Goal: Information Seeking & Learning: Learn about a topic

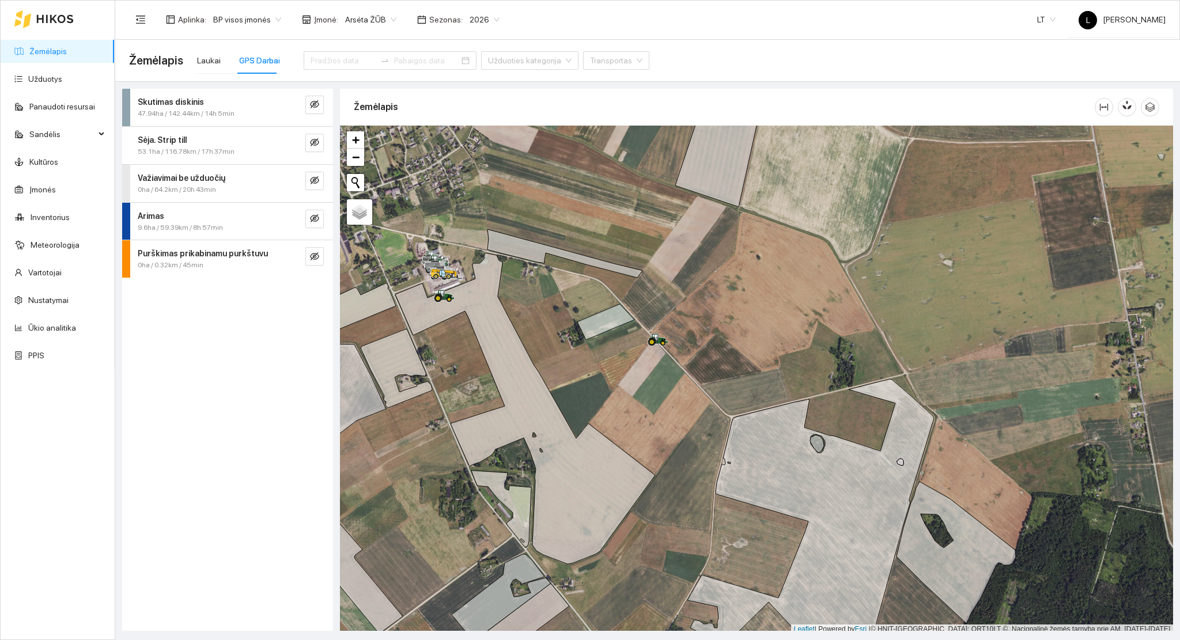
scroll to position [3, 0]
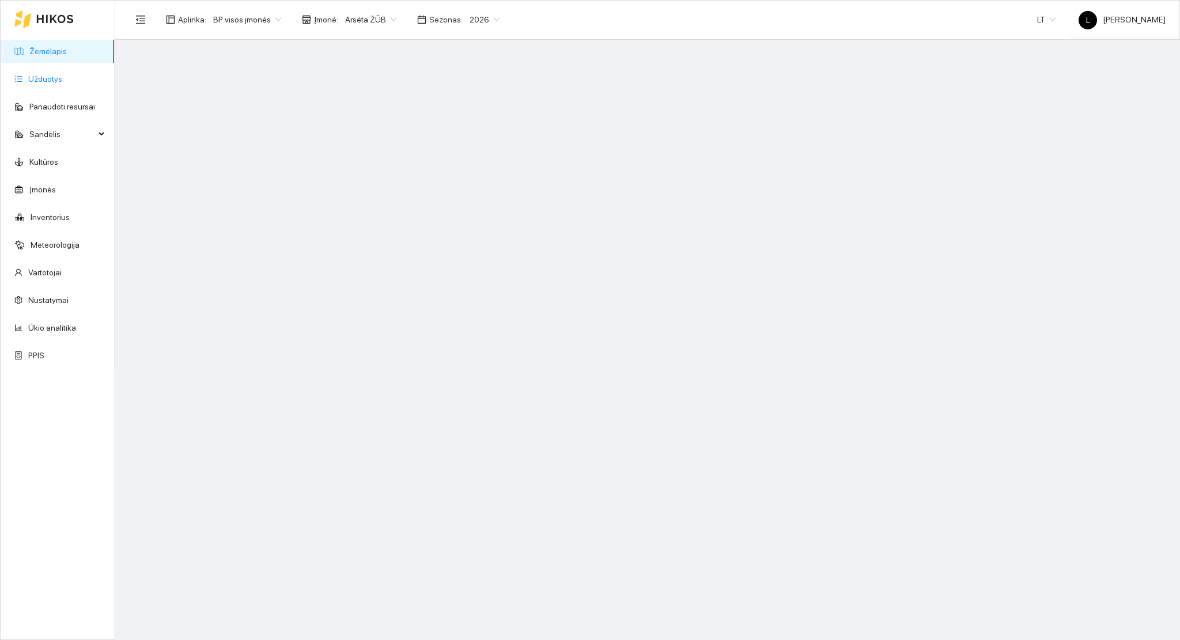
click at [62, 79] on link "Užduotys" at bounding box center [45, 78] width 34 height 9
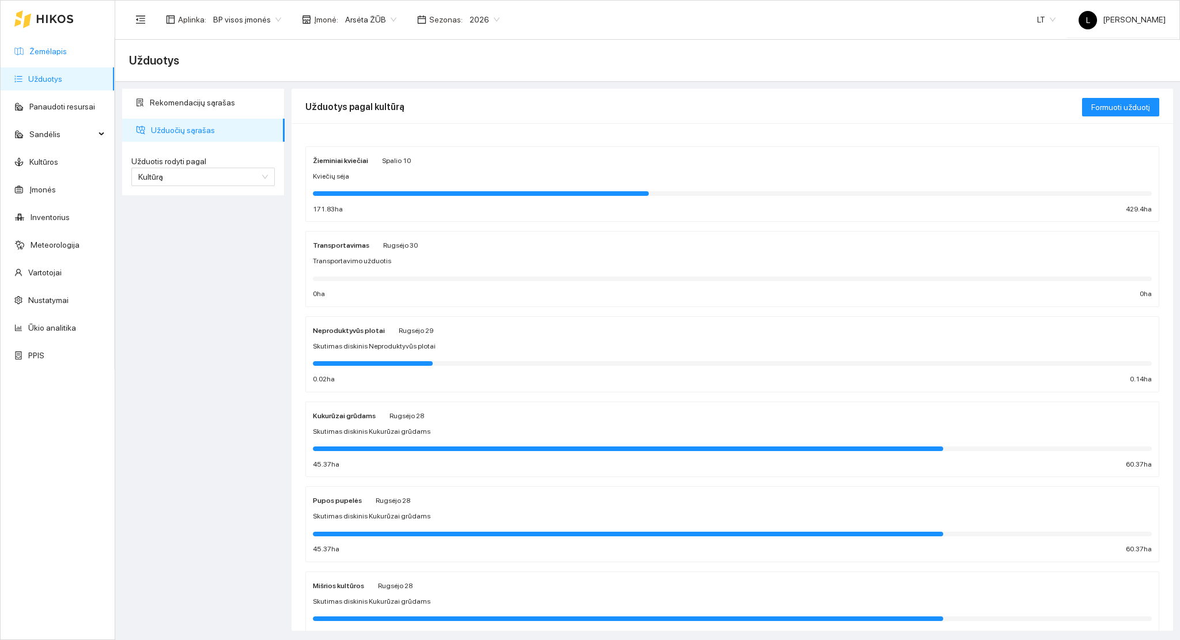
click at [67, 54] on link "Žemėlapis" at bounding box center [47, 51] width 37 height 9
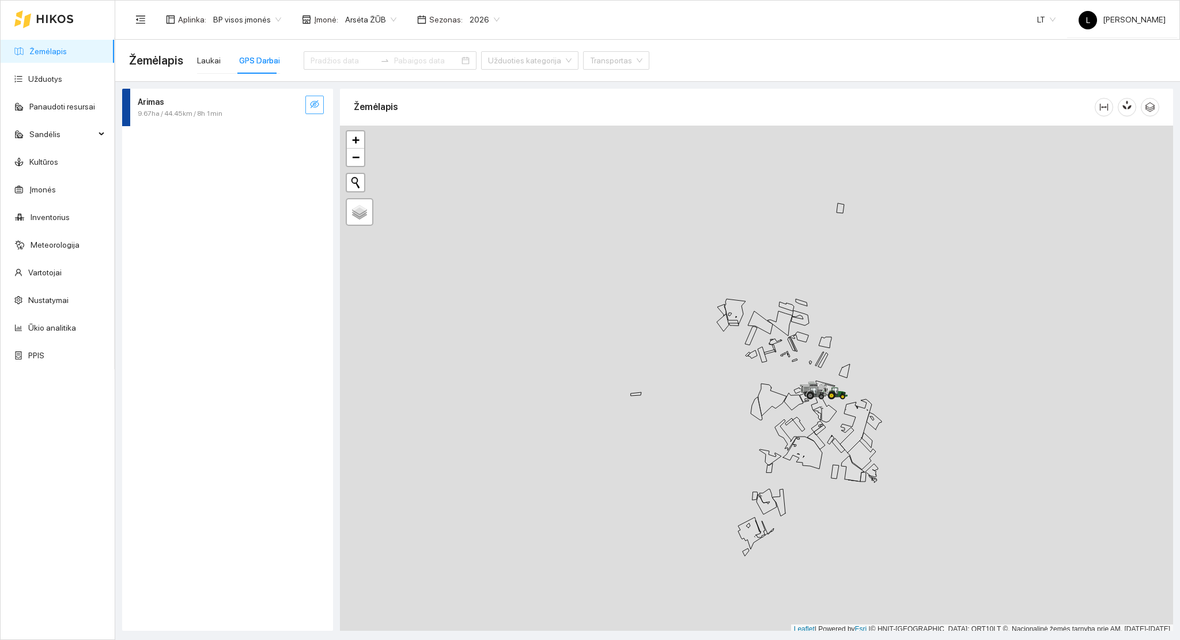
click at [313, 102] on icon "eye-invisible" at bounding box center [314, 104] width 9 height 9
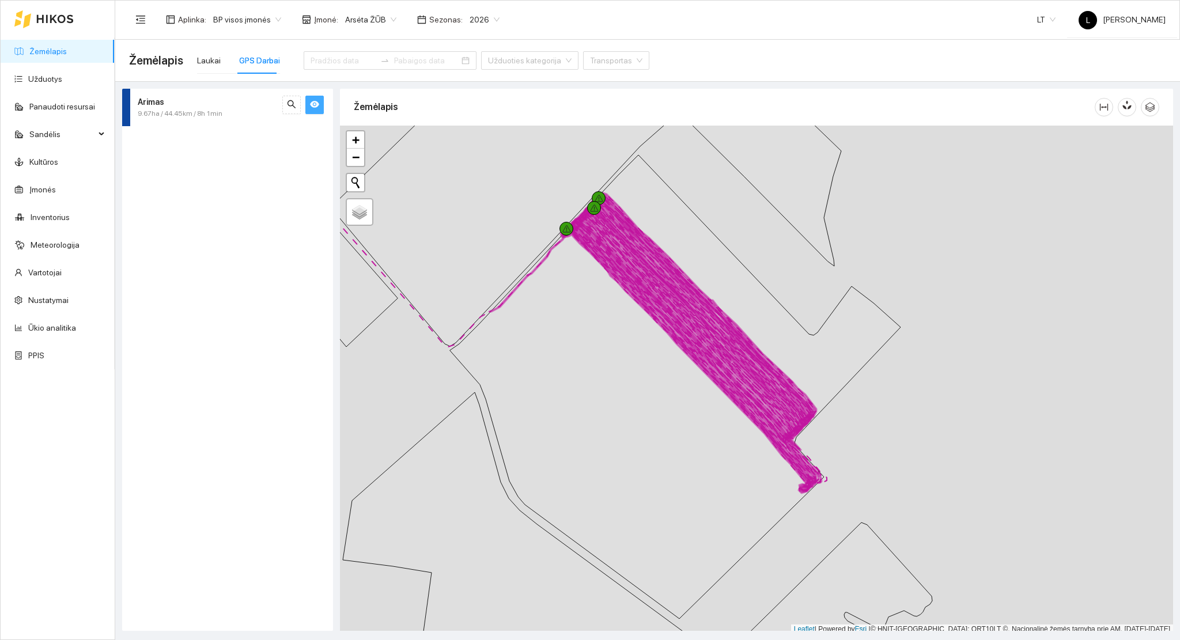
click at [214, 107] on div "Arimas" at bounding box center [208, 102] width 141 height 13
click at [146, 171] on span "Sunaudota" at bounding box center [153, 166] width 43 height 11
click at [160, 191] on strong "2025-09-24" at bounding box center [170, 188] width 24 height 8
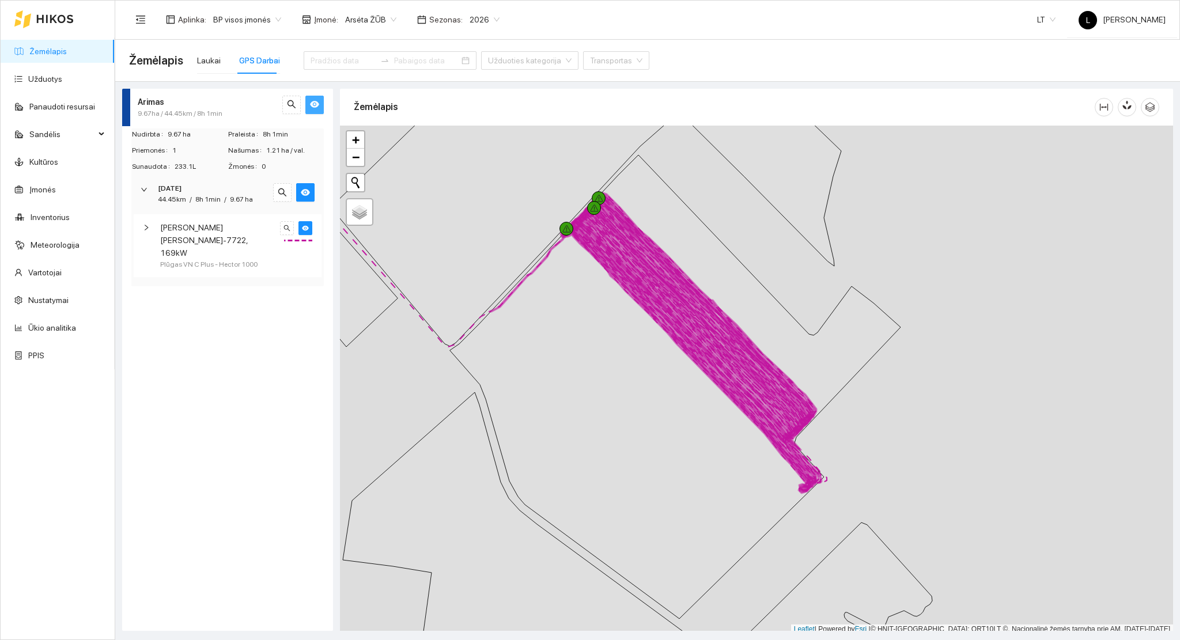
click at [206, 236] on span "Massey Ferguson MF-7722, 169kW" at bounding box center [218, 240] width 116 height 38
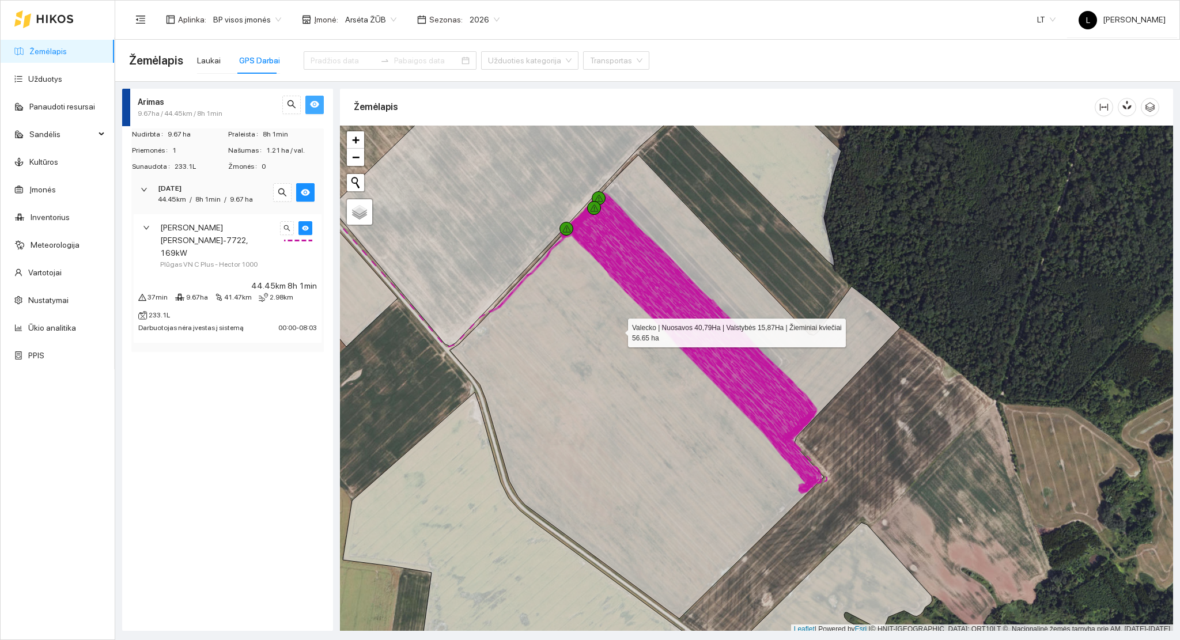
scroll to position [3, 0]
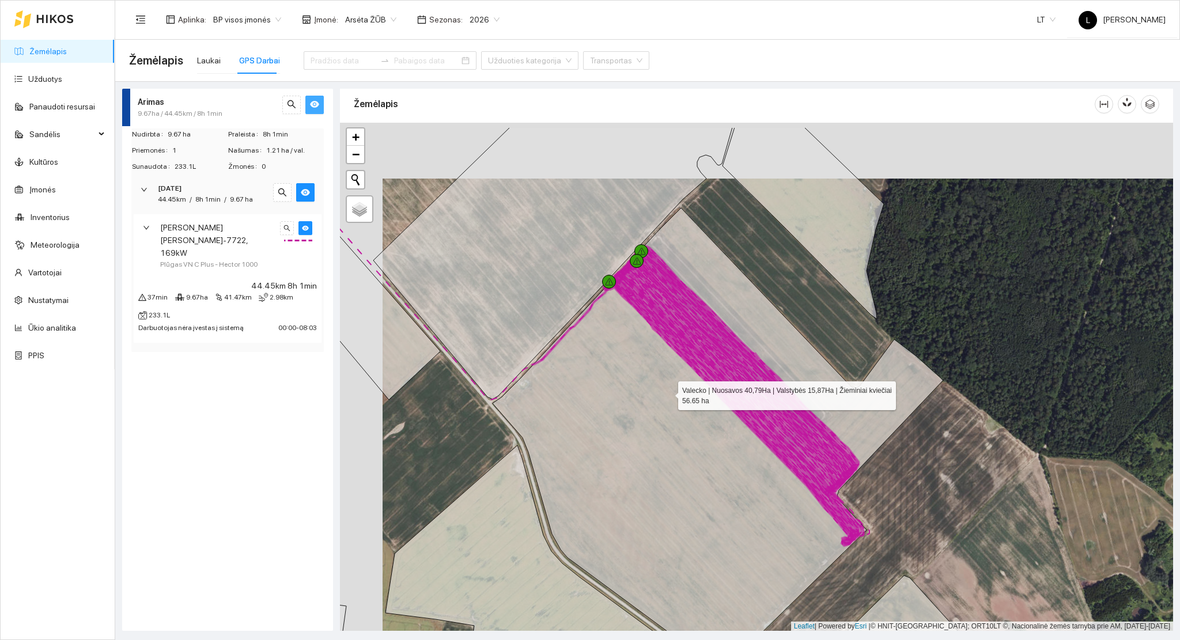
drag, startPoint x: 660, startPoint y: 383, endPoint x: 707, endPoint y: 453, distance: 84.4
click at [707, 453] on icon at bounding box center [718, 440] width 451 height 464
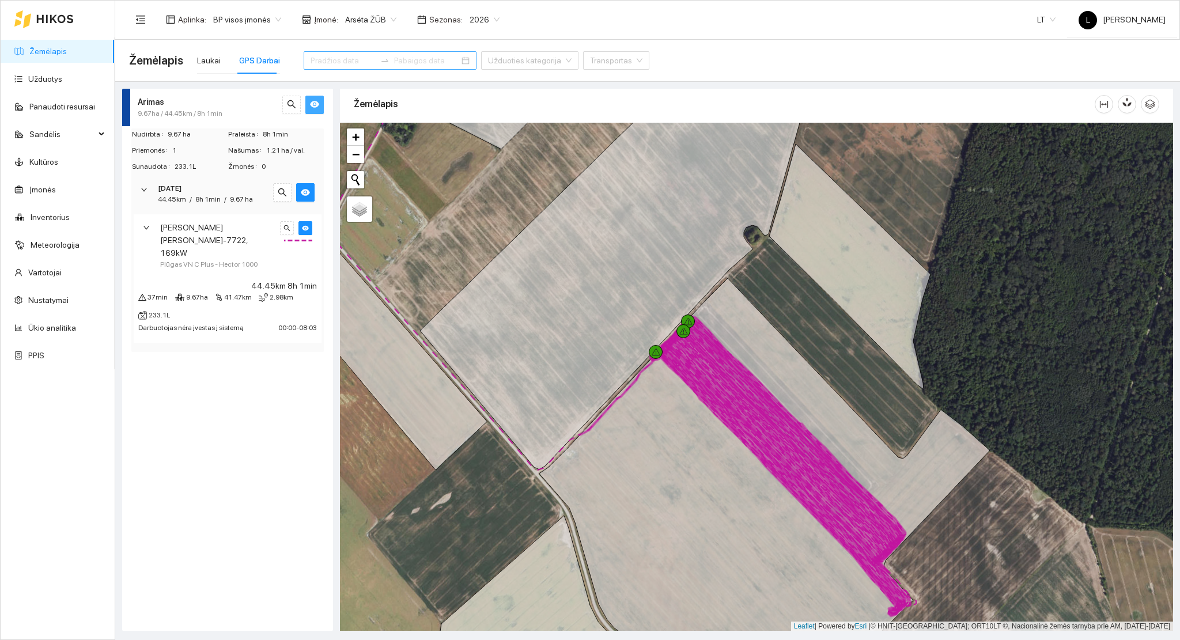
click at [332, 58] on input at bounding box center [343, 60] width 65 height 13
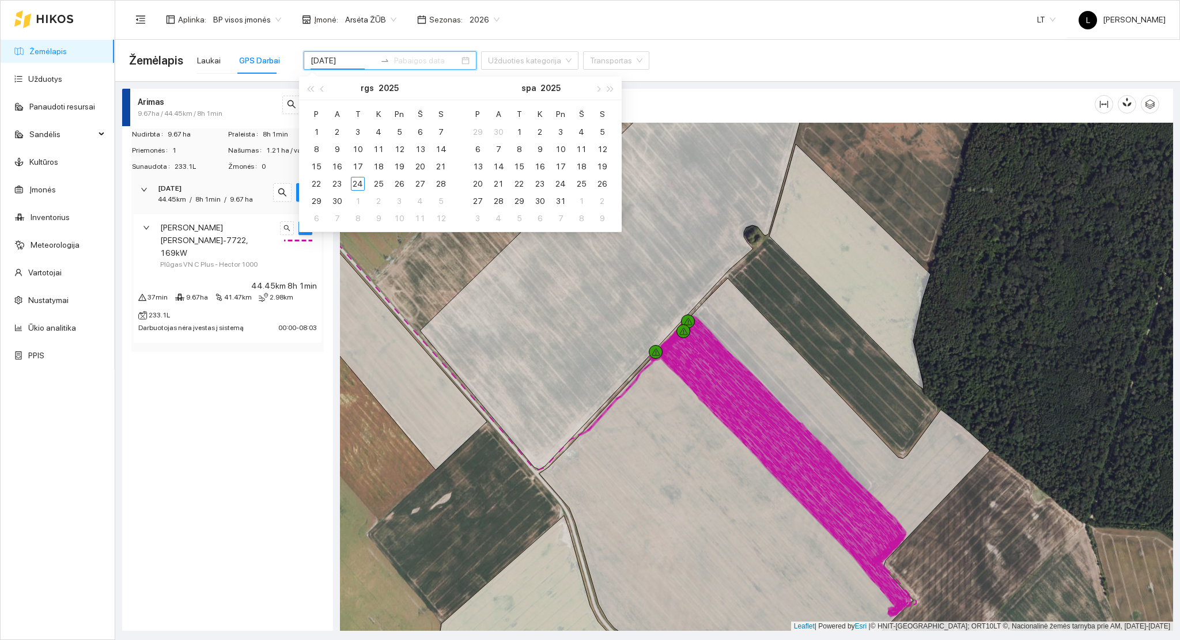
type input "2025-11-04"
type input "2025-09-23"
click at [335, 183] on div "23" at bounding box center [337, 184] width 14 height 14
type input "2025-09-23"
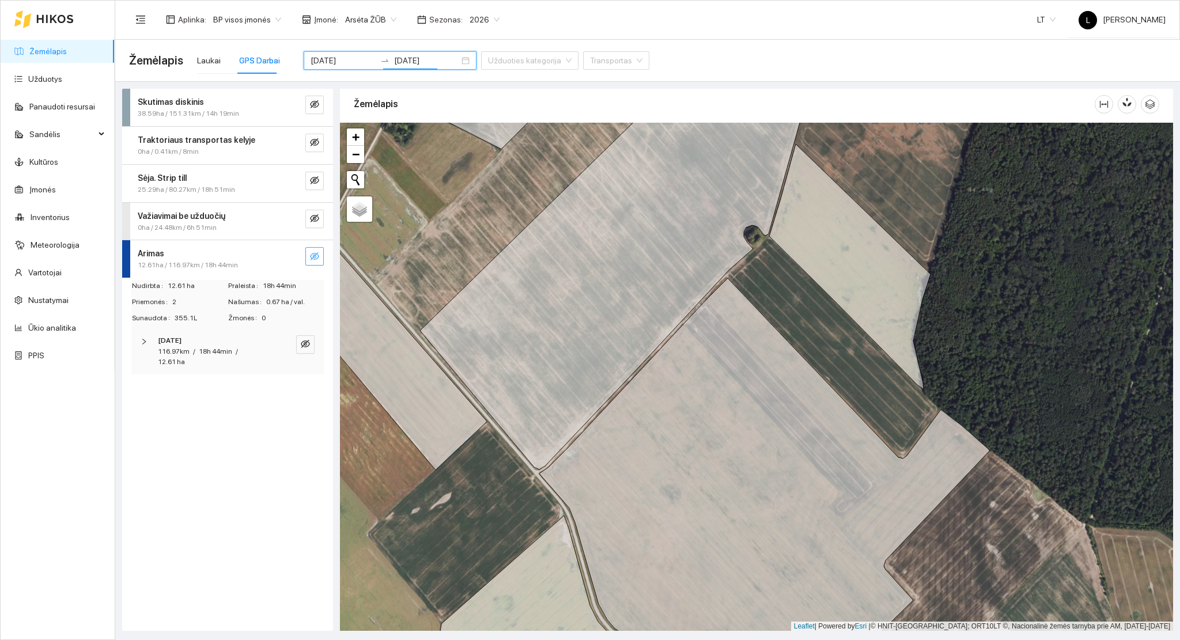
click at [315, 256] on icon "eye-invisible" at bounding box center [314, 256] width 9 height 9
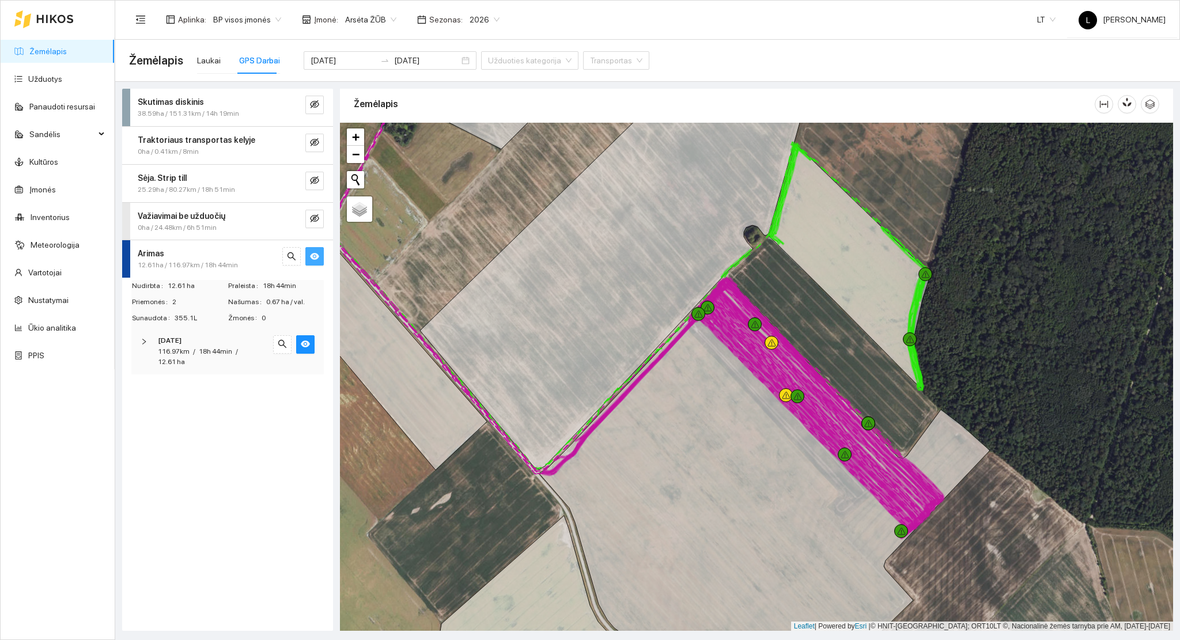
click at [216, 351] on span "18h 44min" at bounding box center [215, 351] width 33 height 8
click at [221, 391] on span "Valtra T191H, 155kW" at bounding box center [199, 390] width 79 height 13
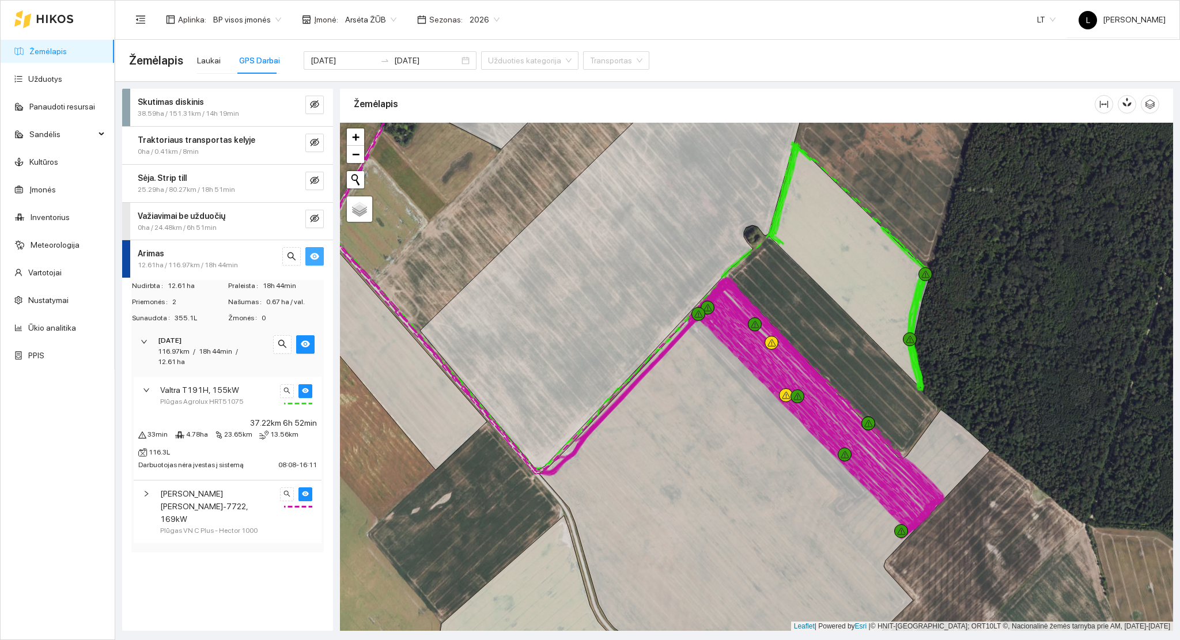
click at [245, 502] on span "Massey Ferguson MF-7722, 169kW" at bounding box center [218, 506] width 116 height 38
click at [285, 389] on icon "search" at bounding box center [286, 390] width 7 height 7
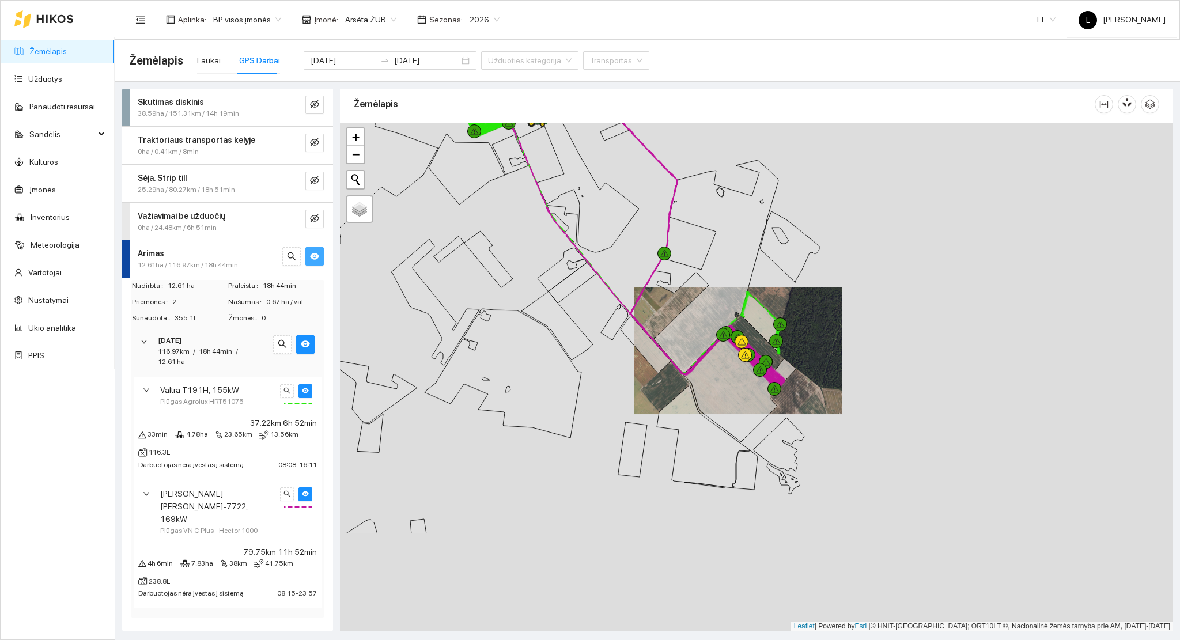
drag, startPoint x: 656, startPoint y: 439, endPoint x: 521, endPoint y: 302, distance: 191.9
click at [521, 302] on icon at bounding box center [556, 326] width 71 height 69
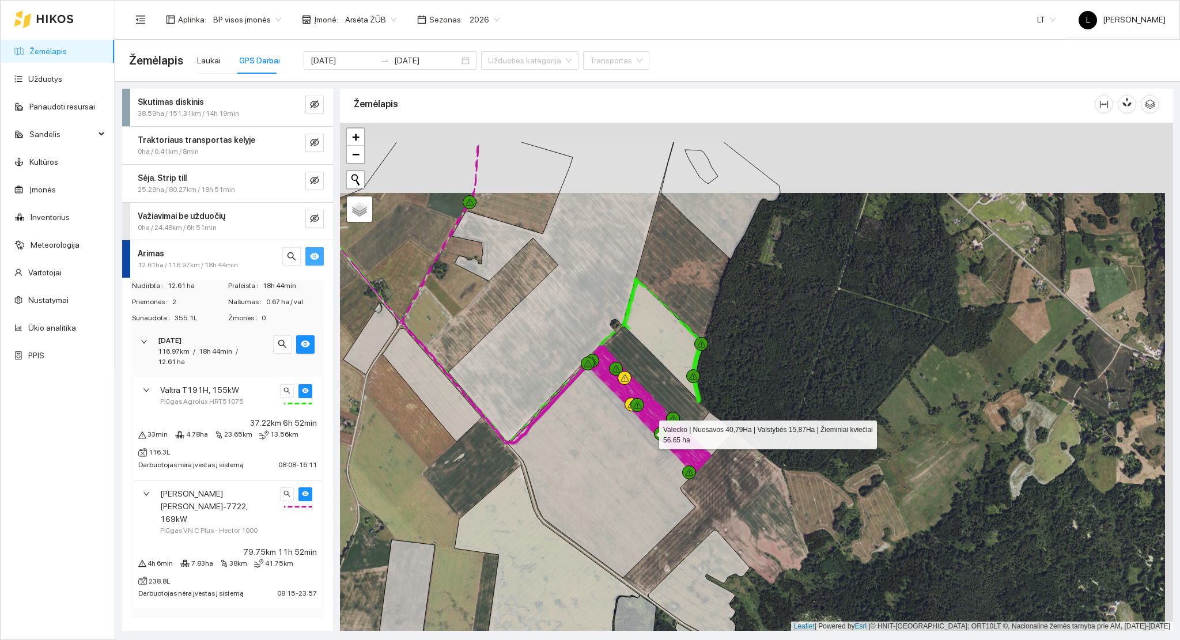
drag, startPoint x: 656, startPoint y: 397, endPoint x: 649, endPoint y: 432, distance: 35.8
click at [649, 431] on icon at bounding box center [620, 462] width 225 height 232
click at [306, 494] on icon "eye" at bounding box center [305, 493] width 7 height 5
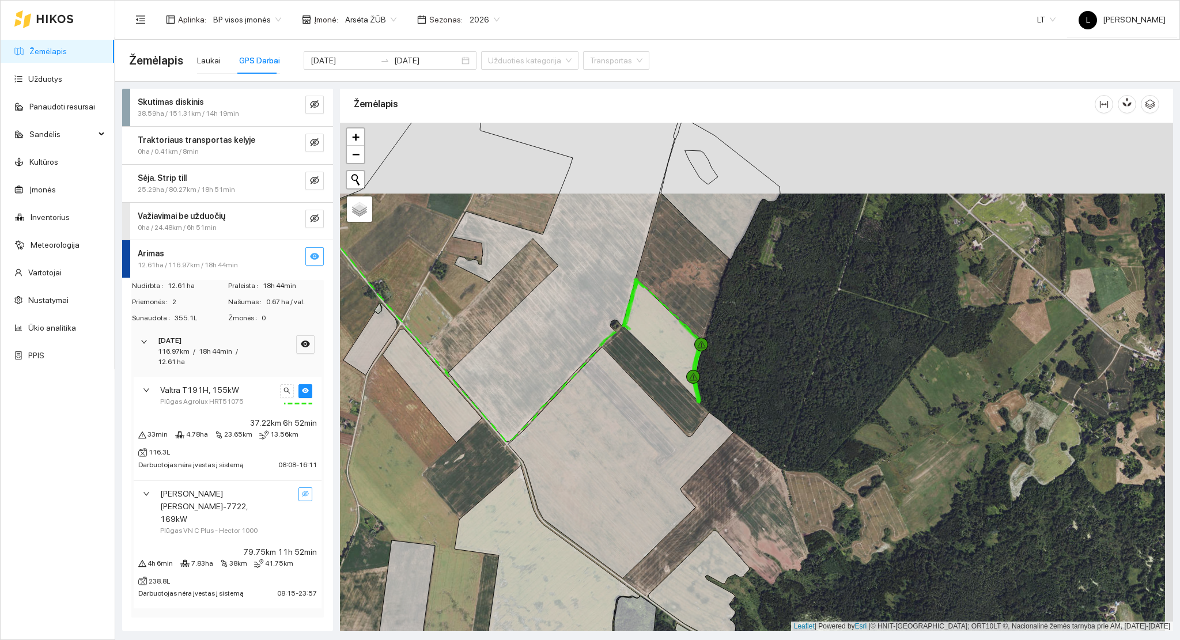
click at [306, 494] on icon "eye-invisible" at bounding box center [305, 493] width 7 height 7
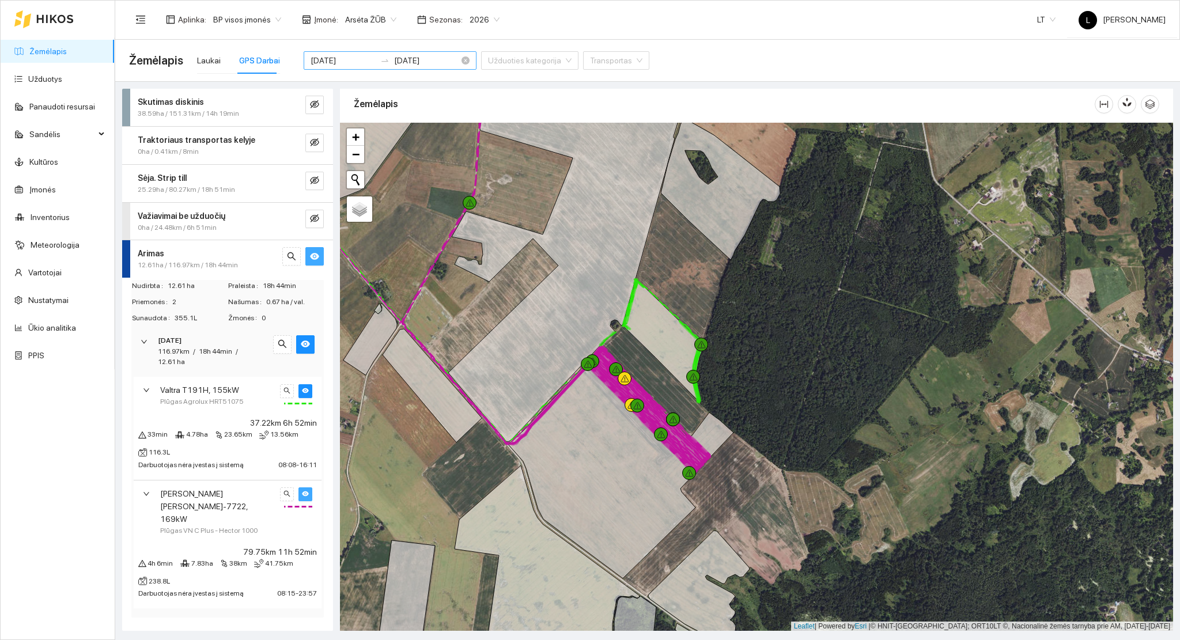
click at [349, 66] on input "2025-09-23" at bounding box center [343, 60] width 65 height 13
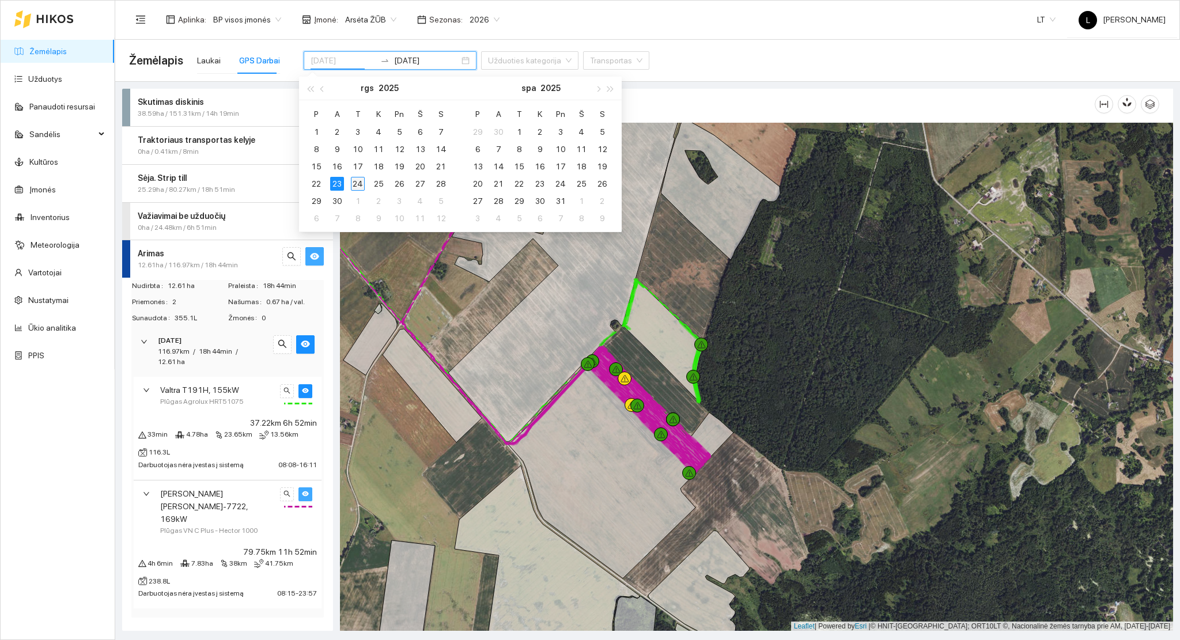
type input "2025-09-24"
click at [355, 181] on div "24" at bounding box center [358, 184] width 14 height 14
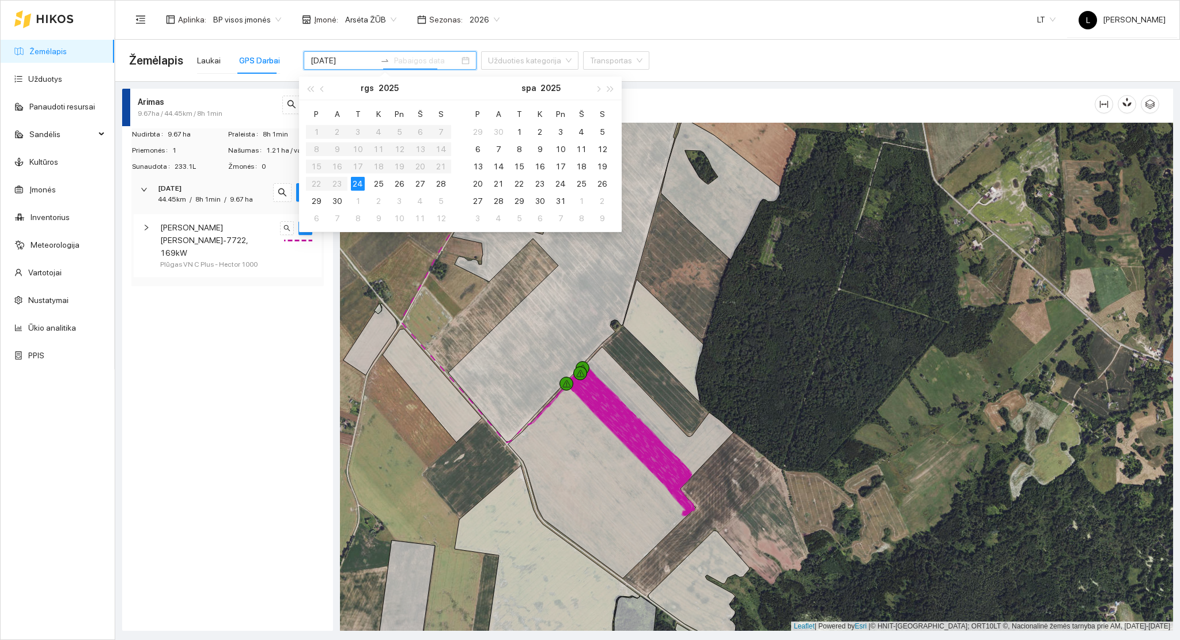
click at [355, 184] on div "24" at bounding box center [358, 184] width 14 height 14
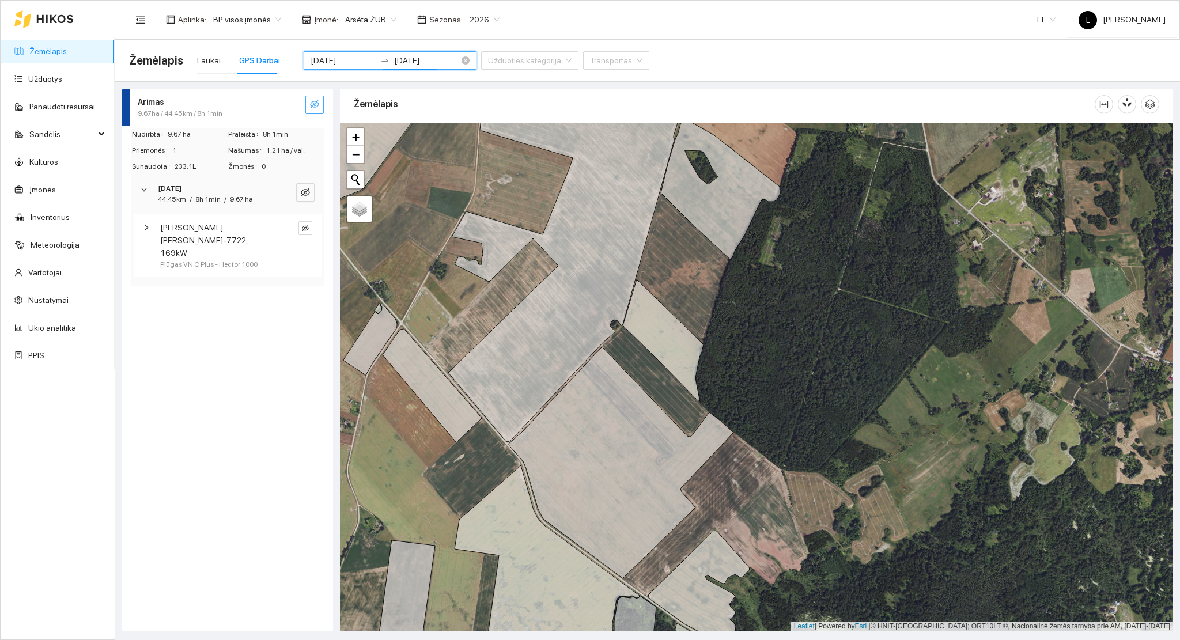
click at [394, 60] on input "2025-09-24" at bounding box center [426, 60] width 65 height 13
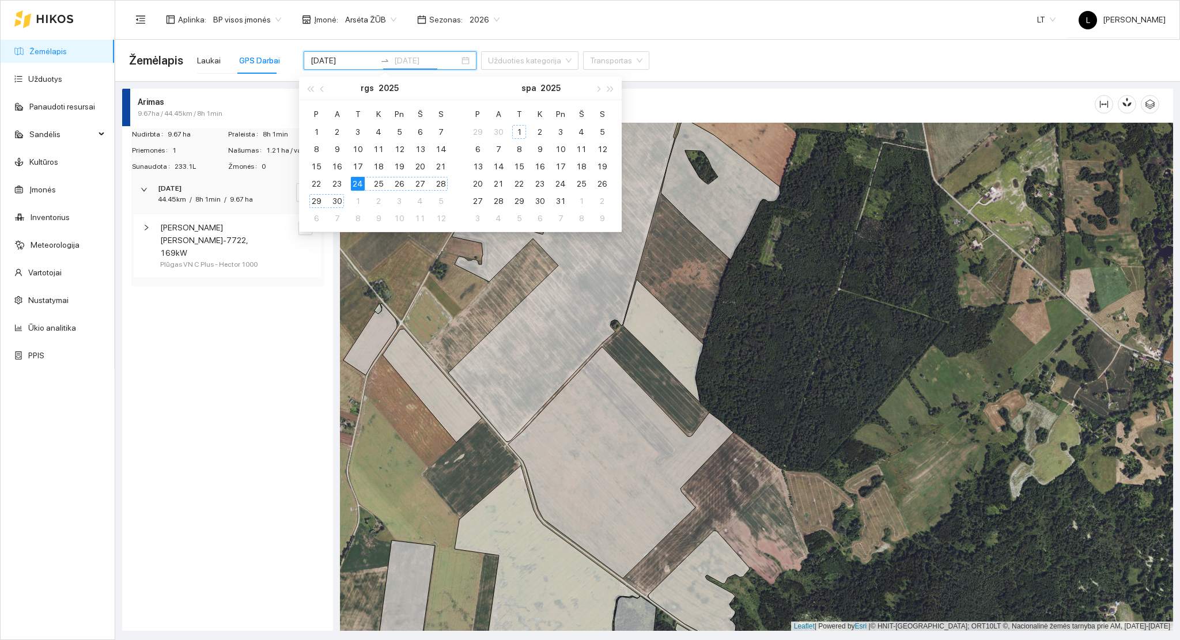
type input "2025-09-24"
click at [355, 181] on div "24" at bounding box center [358, 184] width 14 height 14
type input "2025-09-24"
click at [355, 183] on div "24" at bounding box center [358, 184] width 14 height 14
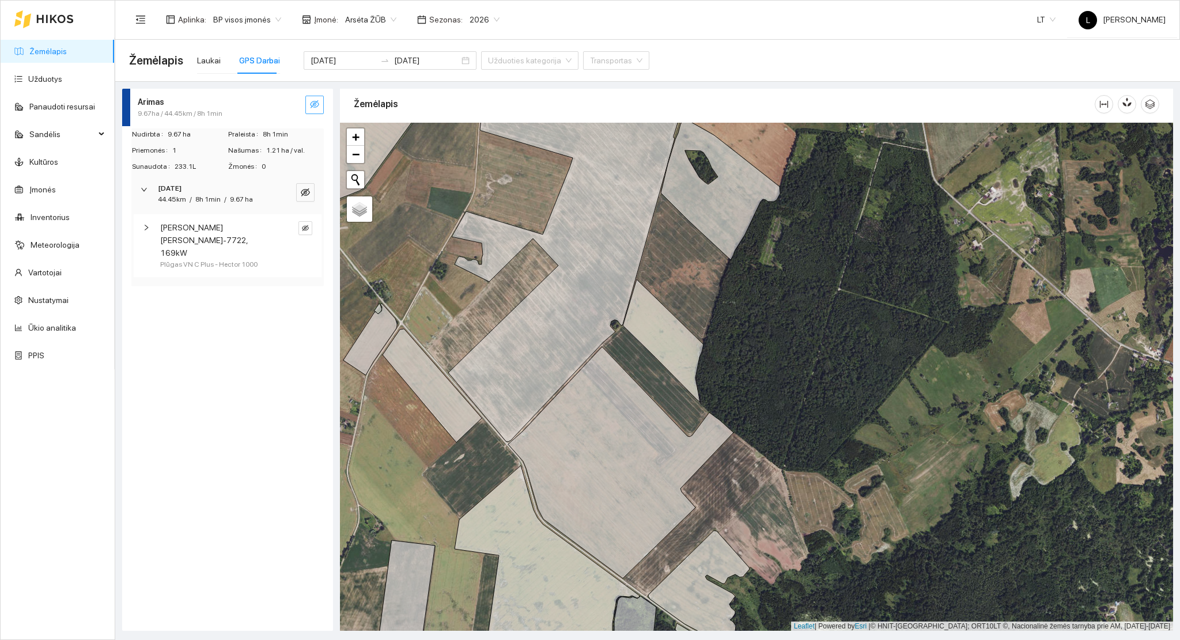
click at [316, 107] on icon "eye-invisible" at bounding box center [314, 104] width 9 height 9
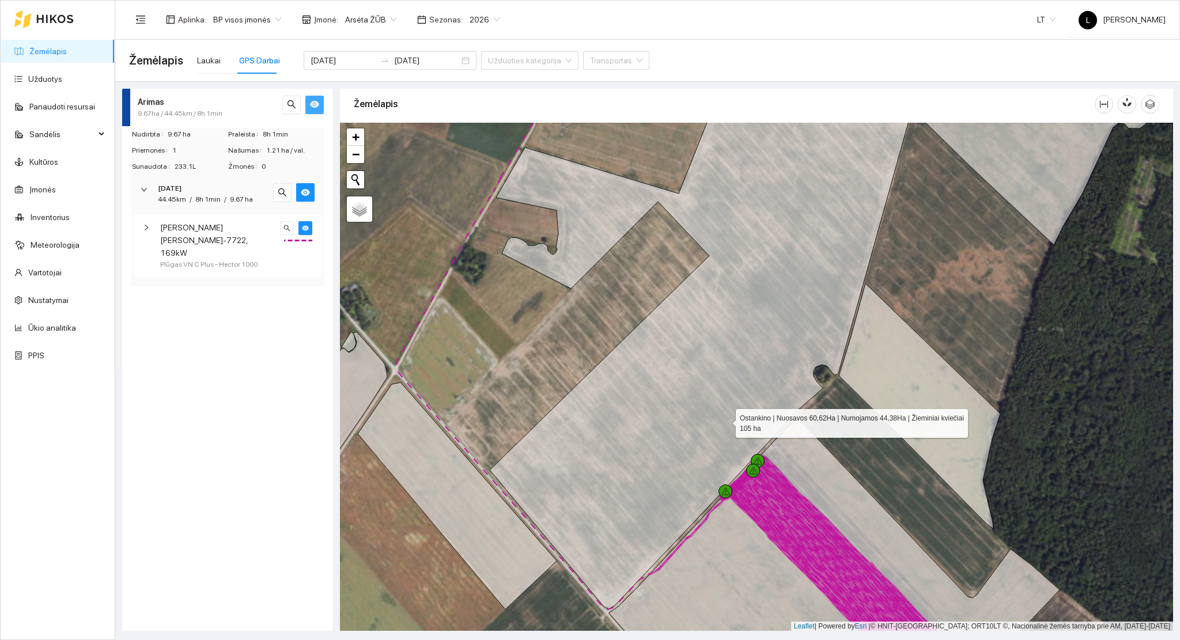
drag, startPoint x: 733, startPoint y: 434, endPoint x: 517, endPoint y: 235, distance: 294.4
click at [520, 236] on icon at bounding box center [708, 333] width 436 height 551
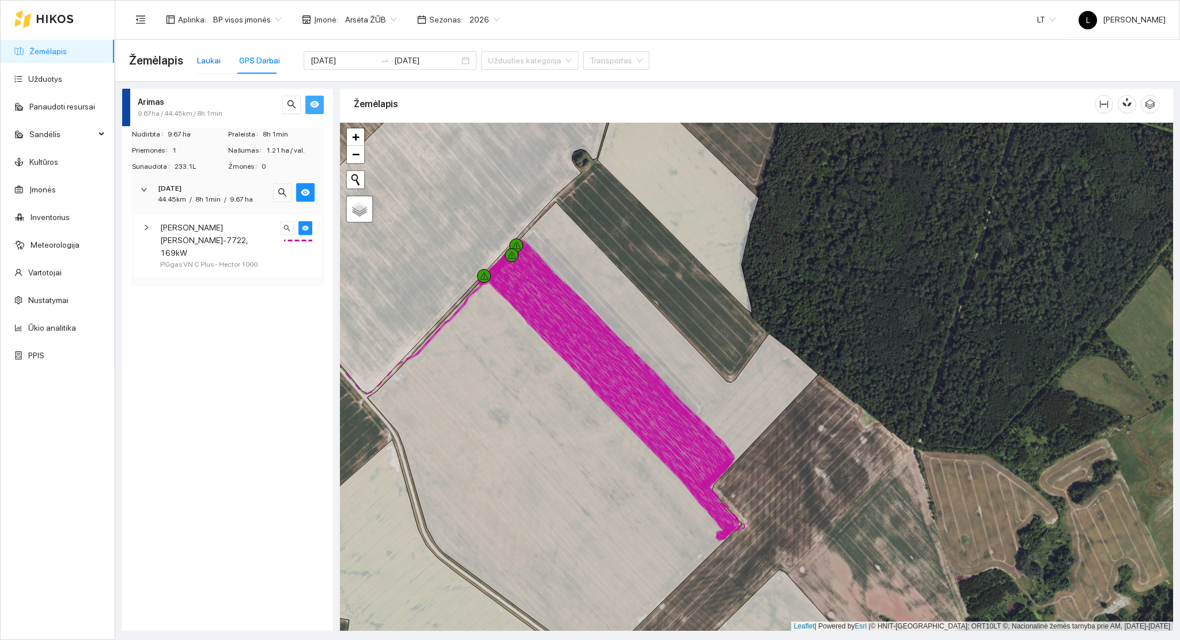
click at [213, 61] on div "Laukai" at bounding box center [209, 60] width 24 height 13
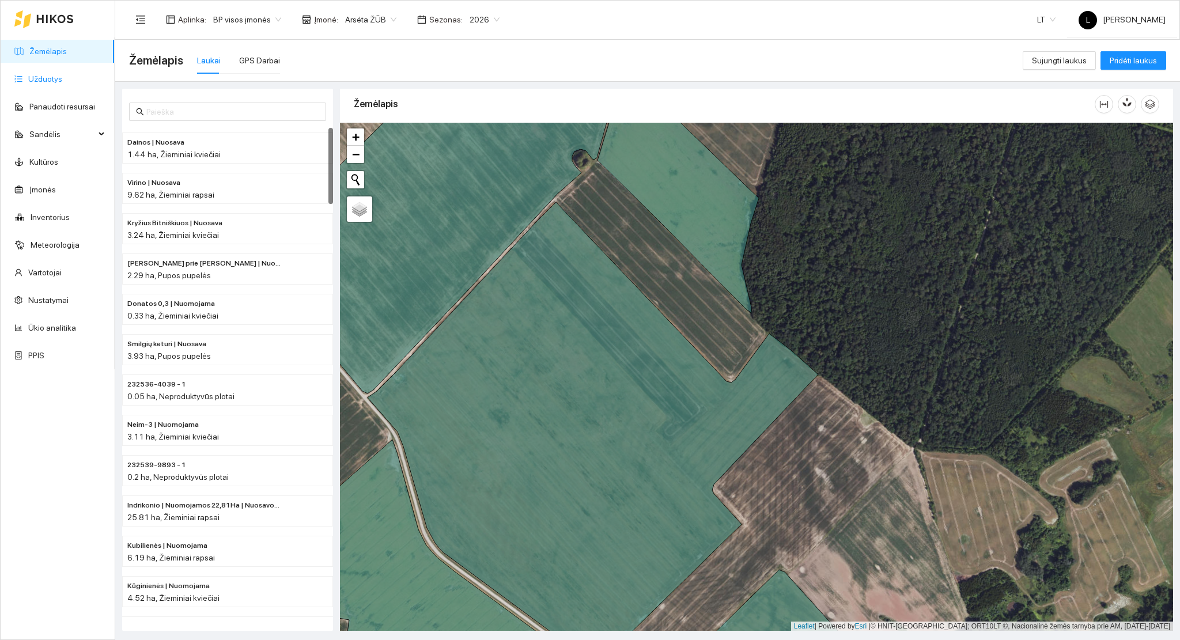
click at [54, 80] on link "Užduotys" at bounding box center [45, 78] width 34 height 9
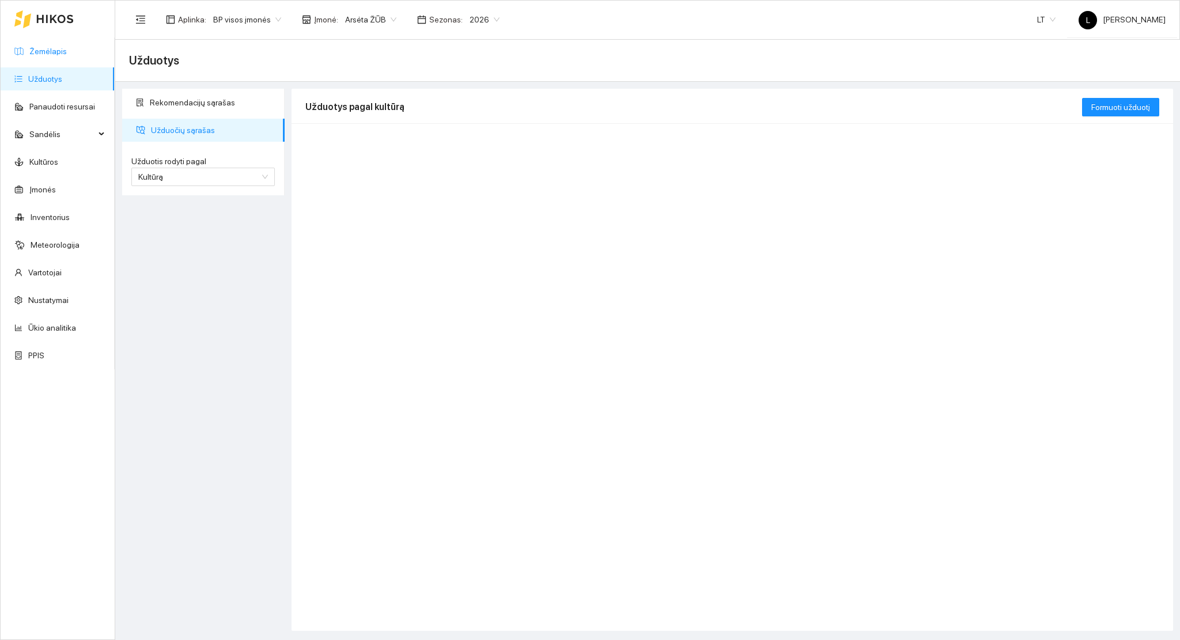
click at [48, 47] on link "Žemėlapis" at bounding box center [47, 51] width 37 height 9
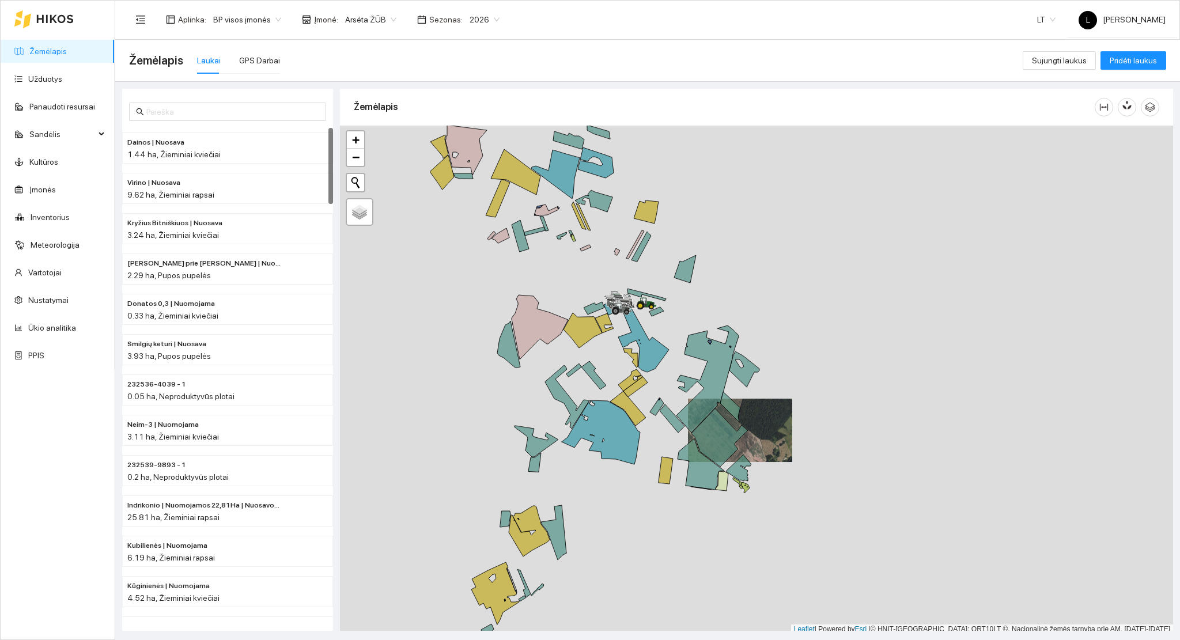
scroll to position [3, 0]
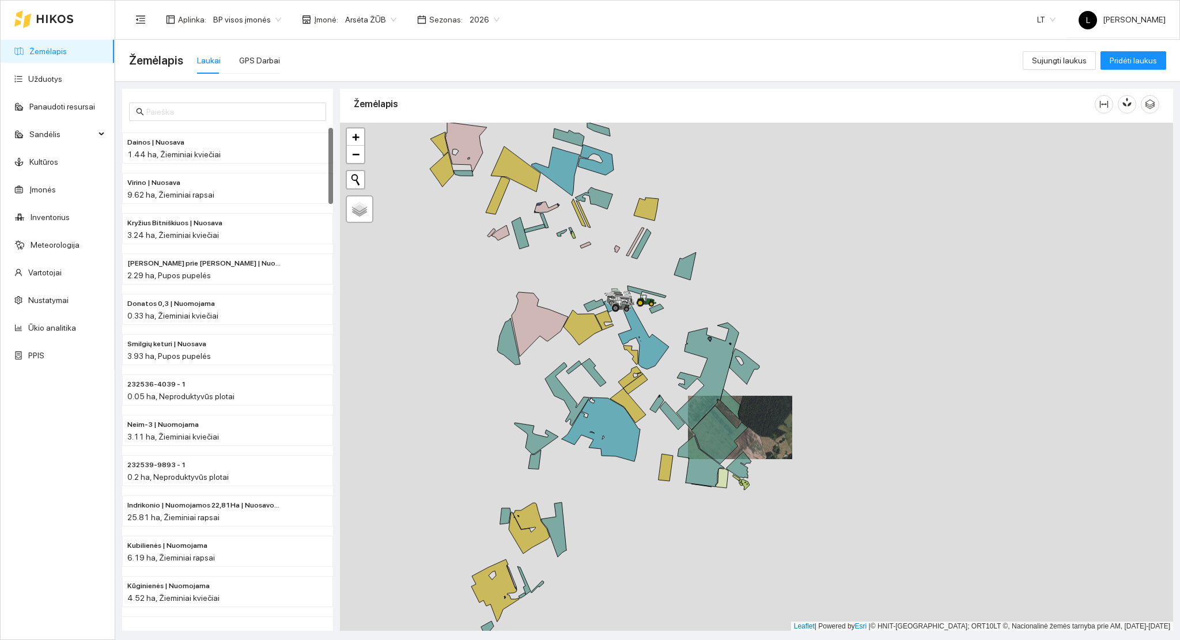
drag, startPoint x: 649, startPoint y: 430, endPoint x: 658, endPoint y: 425, distance: 10.3
click at [658, 425] on div at bounding box center [756, 377] width 833 height 509
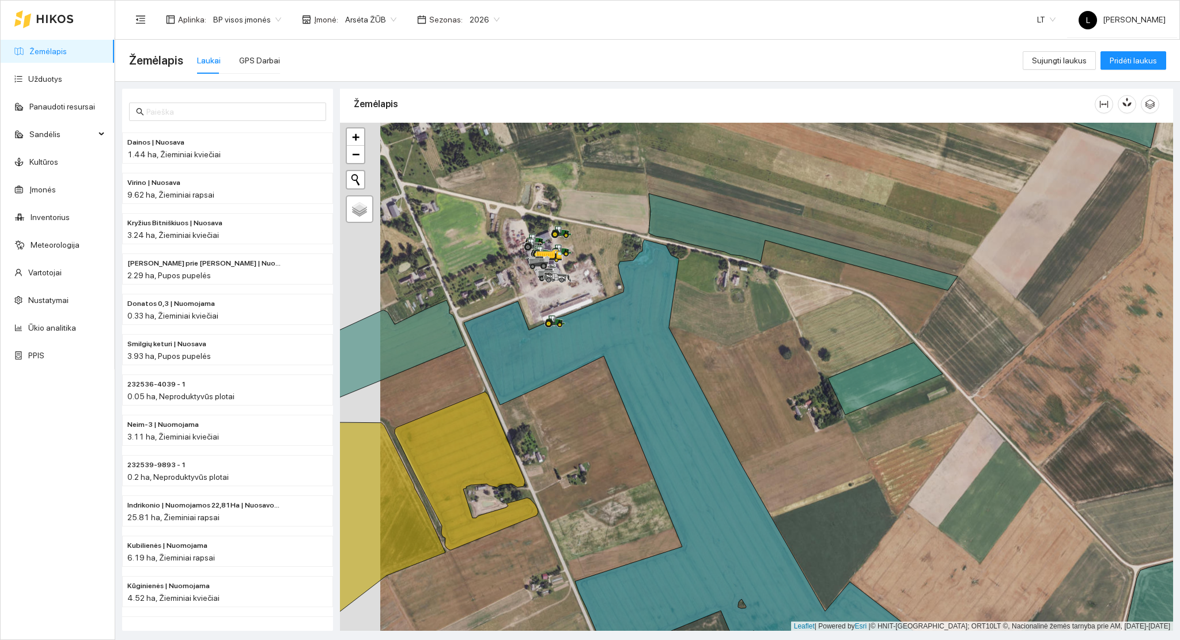
drag, startPoint x: 514, startPoint y: 328, endPoint x: 614, endPoint y: 324, distance: 99.7
click at [565, 328] on div at bounding box center [554, 321] width 21 height 17
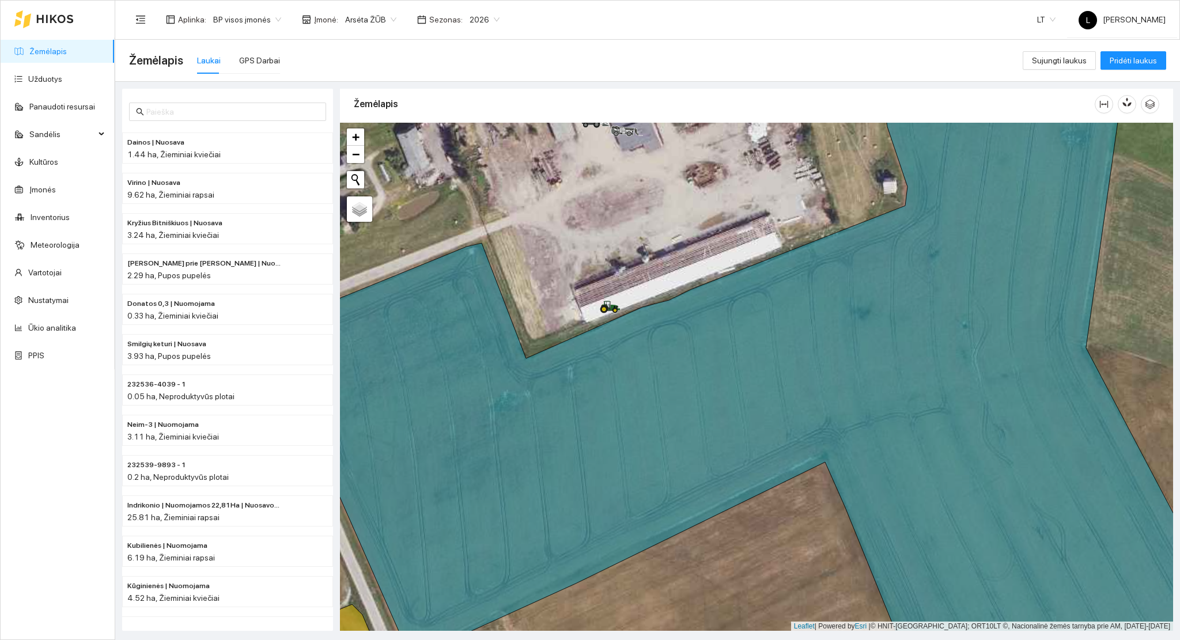
drag, startPoint x: 625, startPoint y: 345, endPoint x: 648, endPoint y: 317, distance: 35.6
click at [646, 318] on icon at bounding box center [761, 377] width 991 height 612
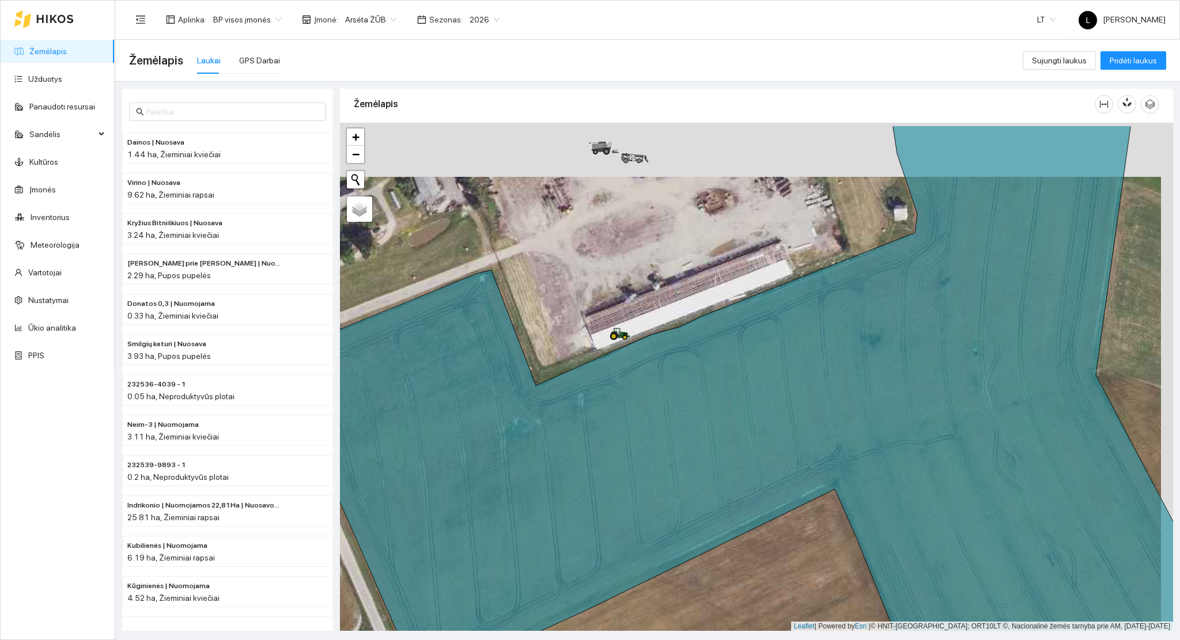
drag, startPoint x: 681, startPoint y: 315, endPoint x: 655, endPoint y: 435, distance: 122.6
click at [656, 435] on div at bounding box center [756, 377] width 833 height 509
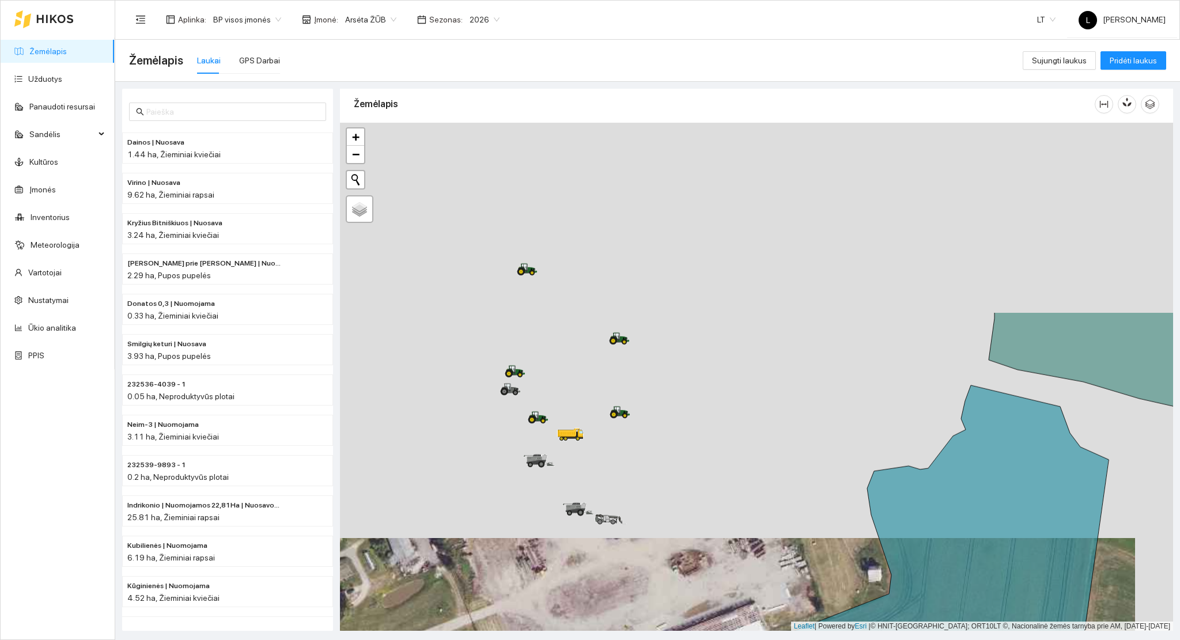
drag, startPoint x: 646, startPoint y: 472, endPoint x: 646, endPoint y: 531, distance: 58.8
click at [647, 537] on div at bounding box center [756, 377] width 833 height 509
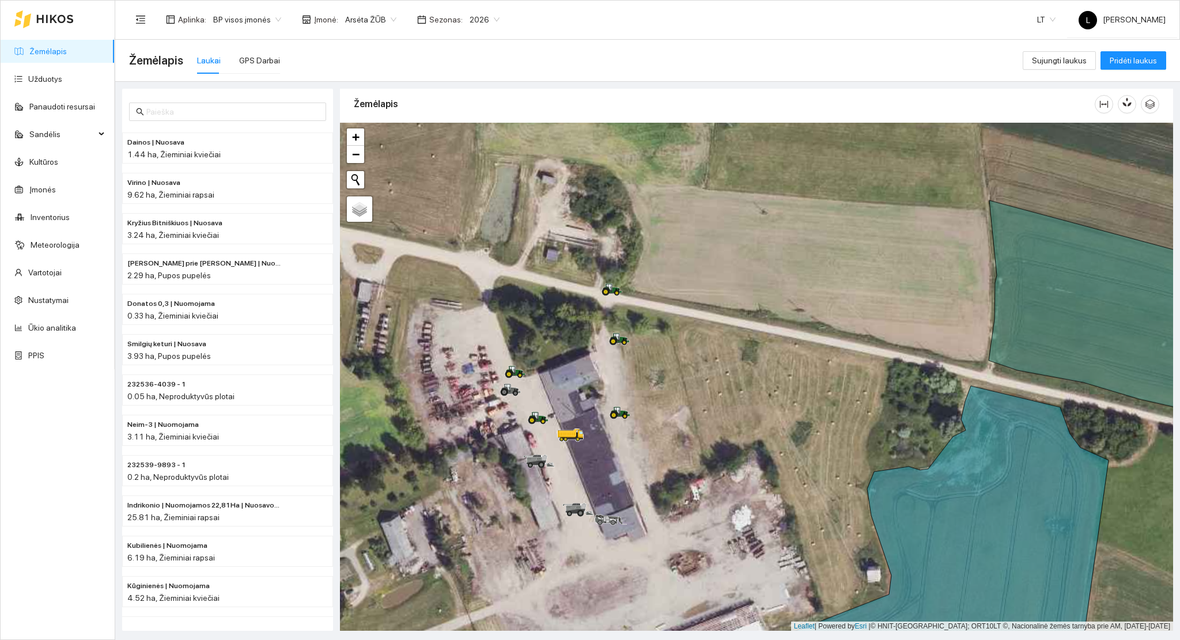
drag, startPoint x: 680, startPoint y: 407, endPoint x: 687, endPoint y: 327, distance: 80.3
click at [687, 330] on div at bounding box center [756, 377] width 833 height 509
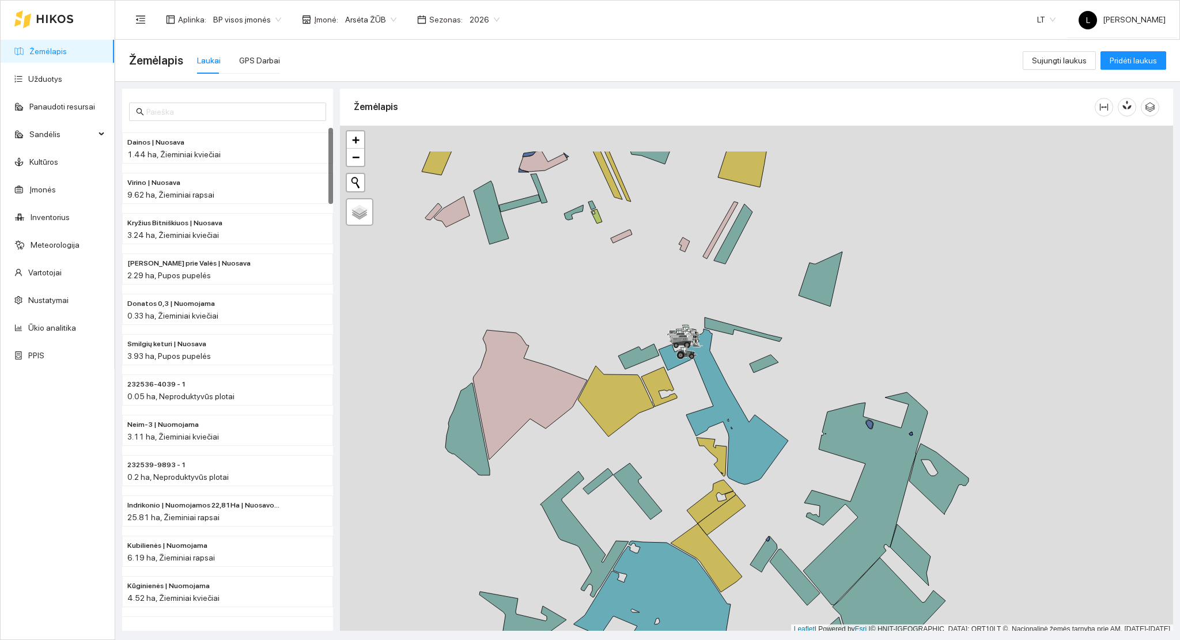
scroll to position [3, 0]
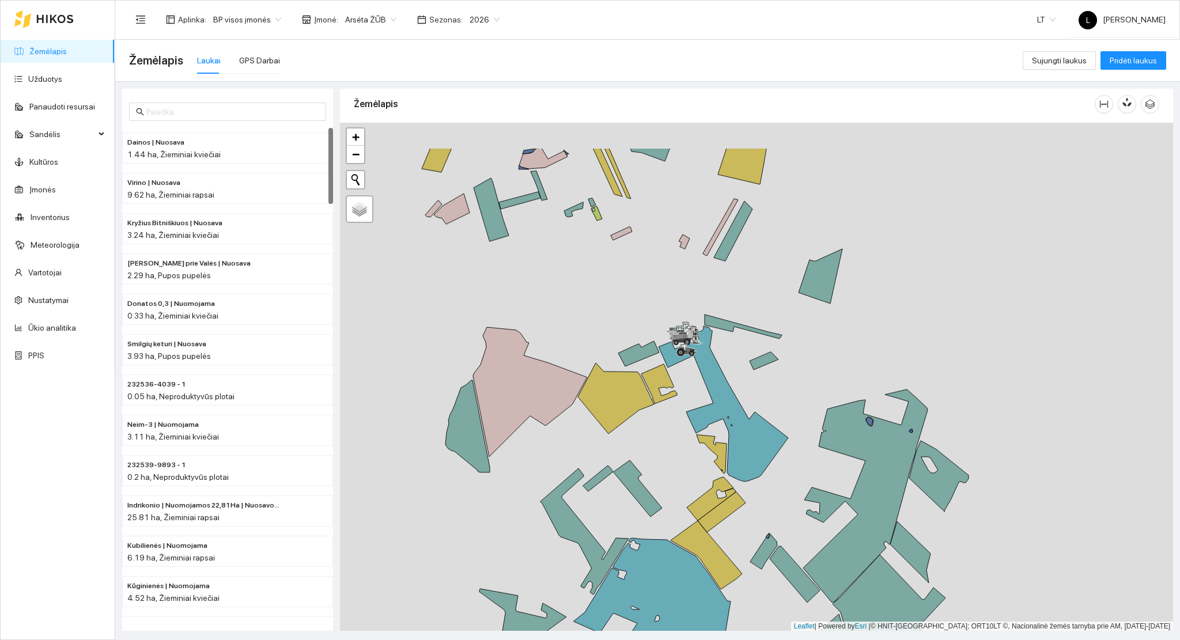
drag, startPoint x: 731, startPoint y: 372, endPoint x: 732, endPoint y: 407, distance: 35.2
click at [735, 407] on div at bounding box center [756, 377] width 833 height 509
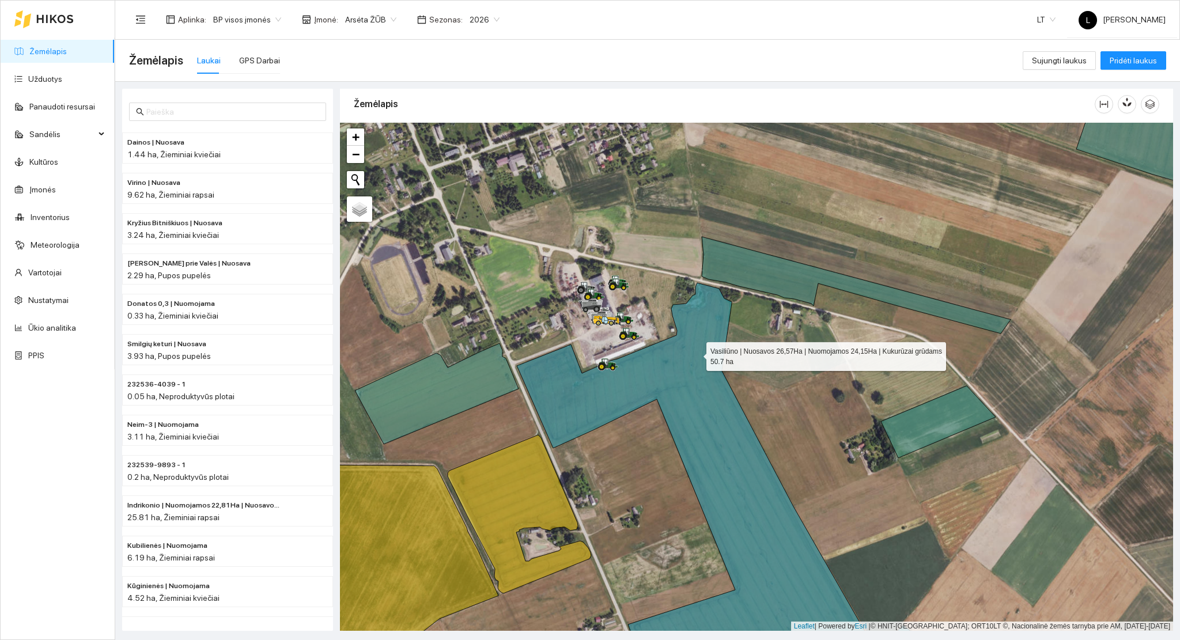
click at [696, 354] on icon at bounding box center [747, 483] width 461 height 400
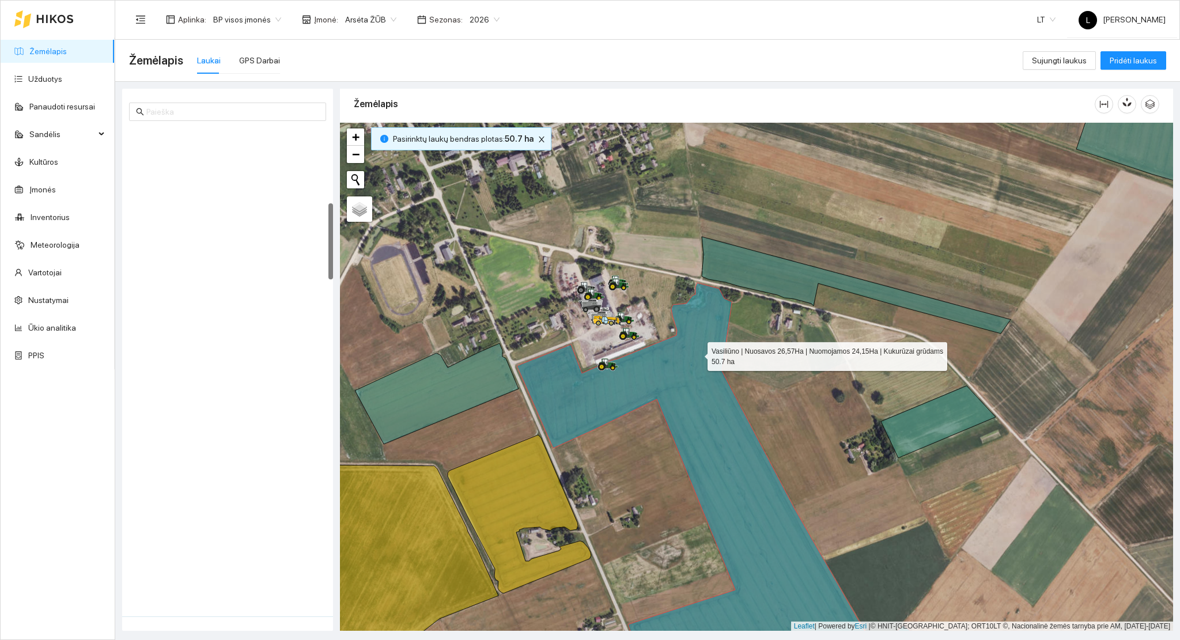
scroll to position [484, 0]
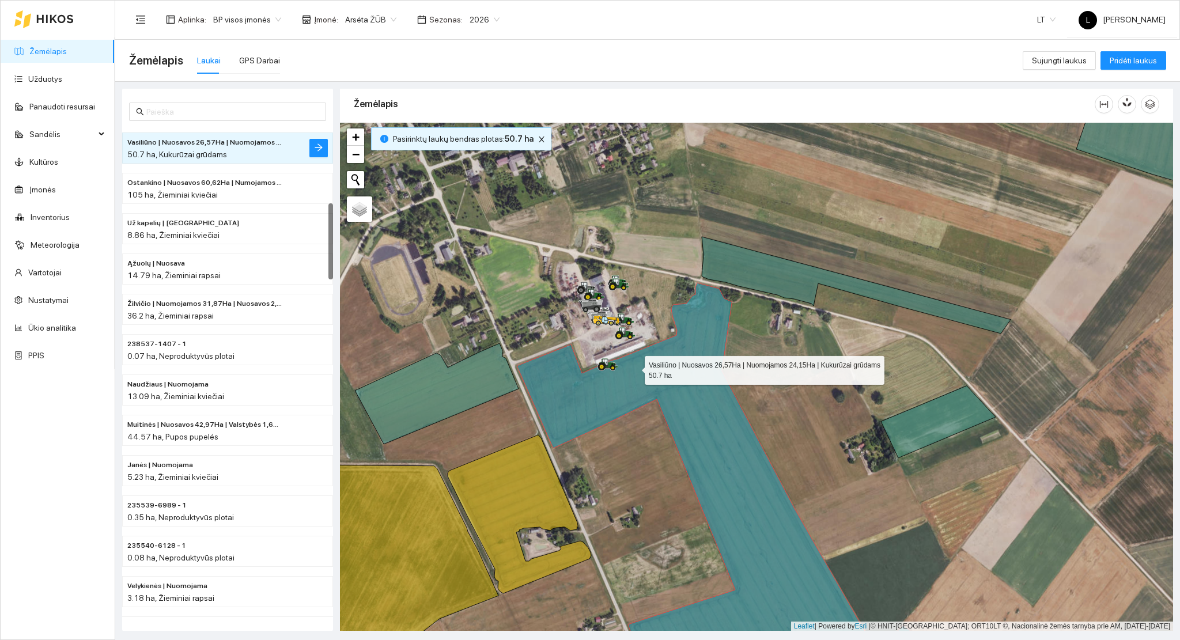
click at [634, 368] on icon at bounding box center [747, 483] width 461 height 400
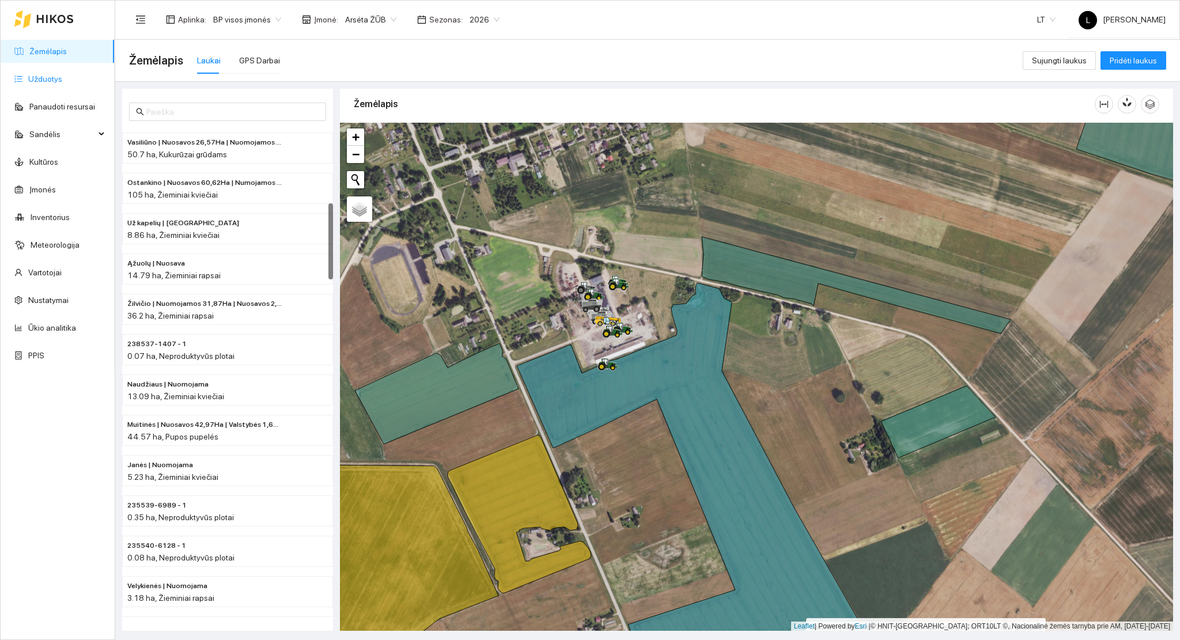
click at [44, 74] on link "Užduotys" at bounding box center [45, 78] width 34 height 9
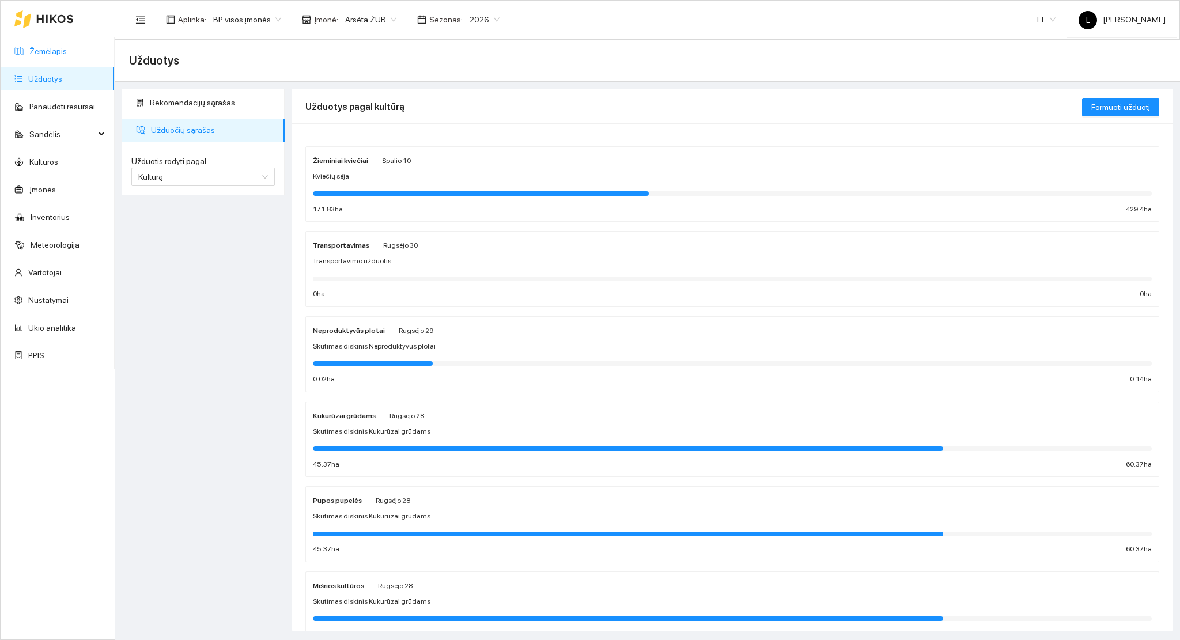
click at [67, 50] on link "Žemėlapis" at bounding box center [47, 51] width 37 height 9
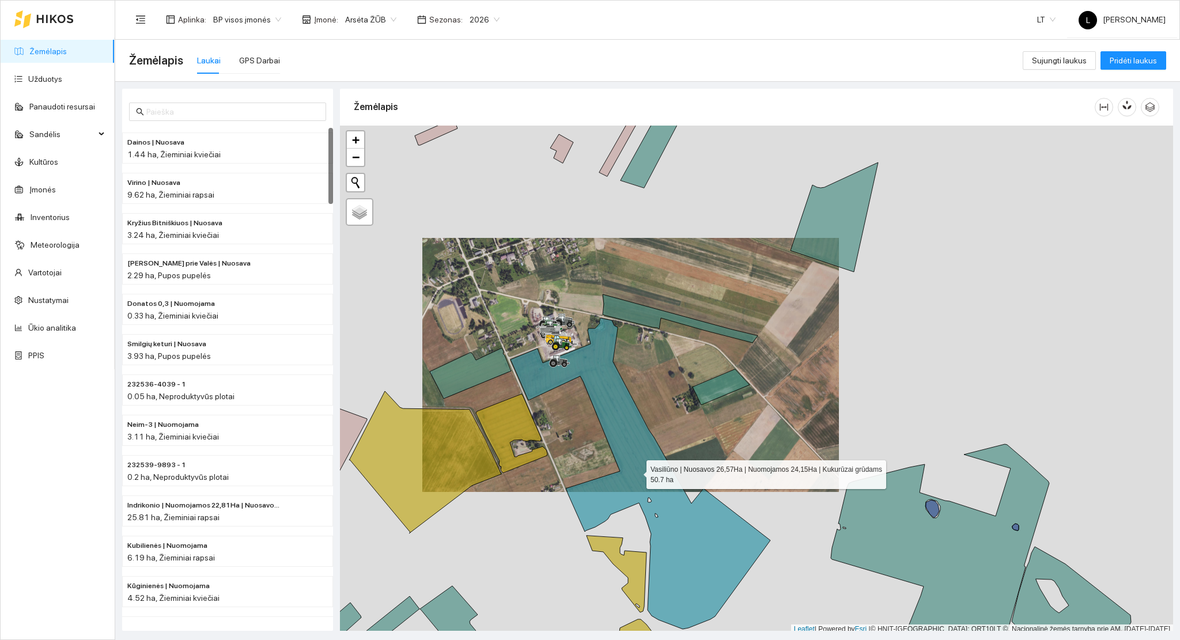
scroll to position [3, 0]
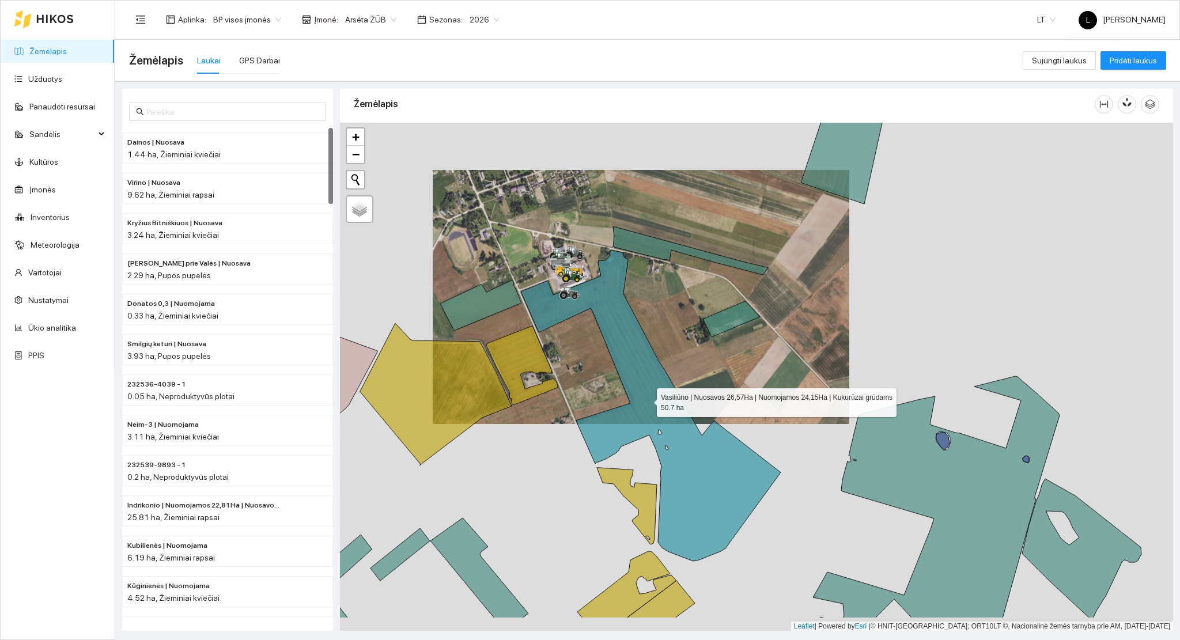
drag, startPoint x: 635, startPoint y: 453, endPoint x: 645, endPoint y: 403, distance: 50.6
click at [645, 399] on icon at bounding box center [651, 405] width 260 height 311
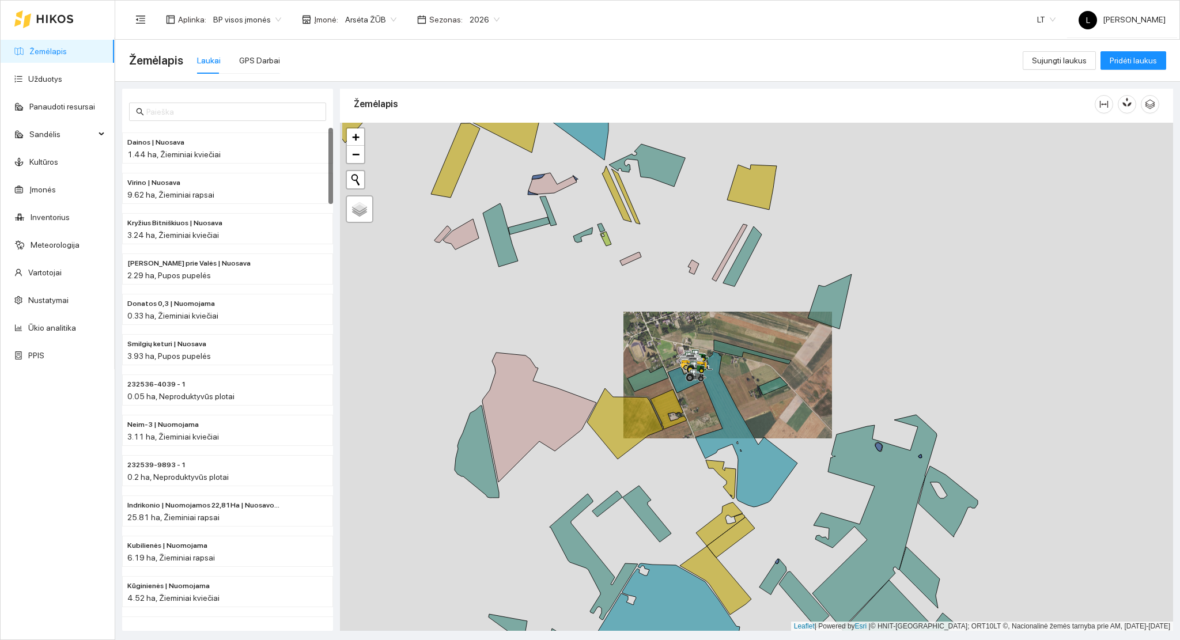
drag, startPoint x: 554, startPoint y: 376, endPoint x: 648, endPoint y: 417, distance: 101.9
click at [648, 417] on icon at bounding box center [625, 423] width 76 height 71
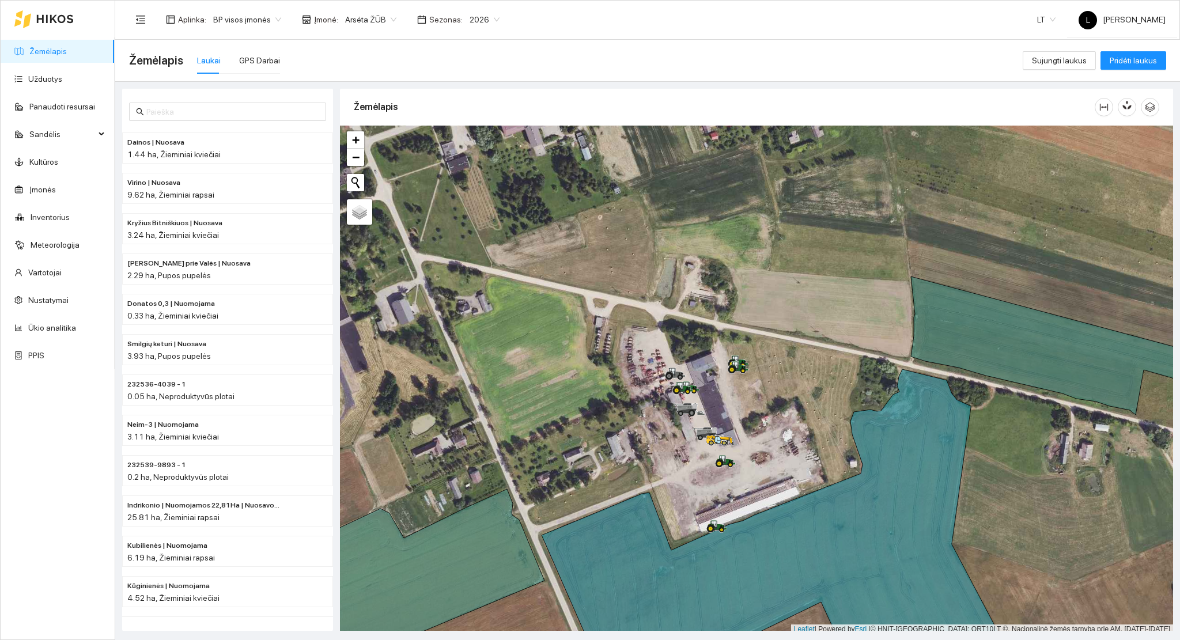
scroll to position [3, 0]
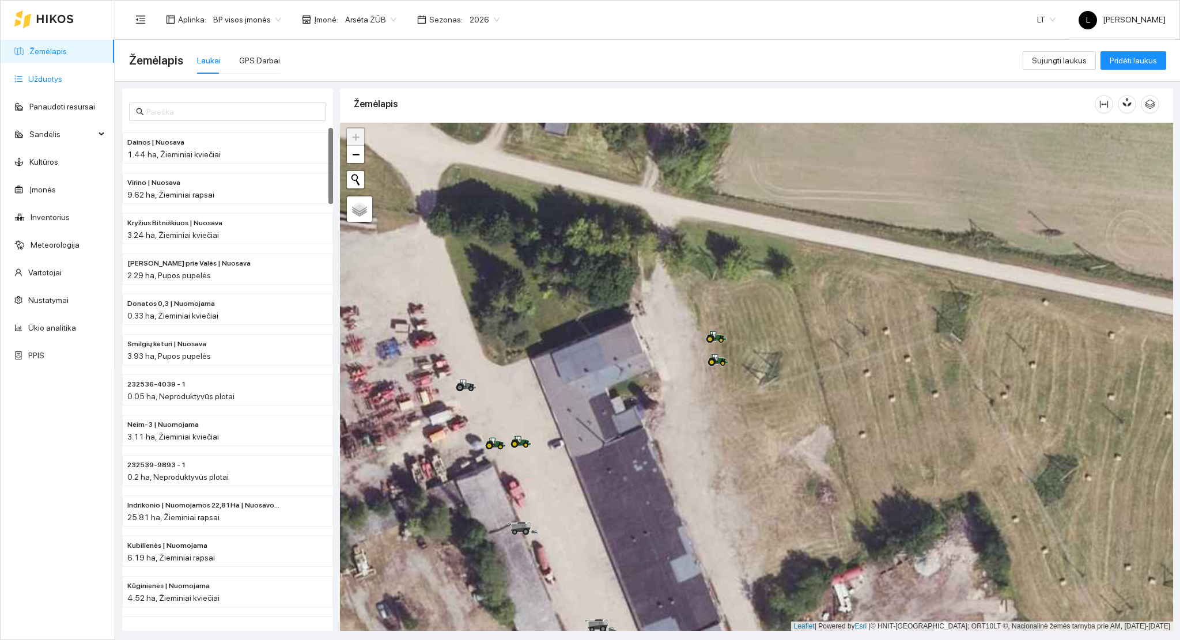
click at [62, 76] on link "Užduotys" at bounding box center [45, 78] width 34 height 9
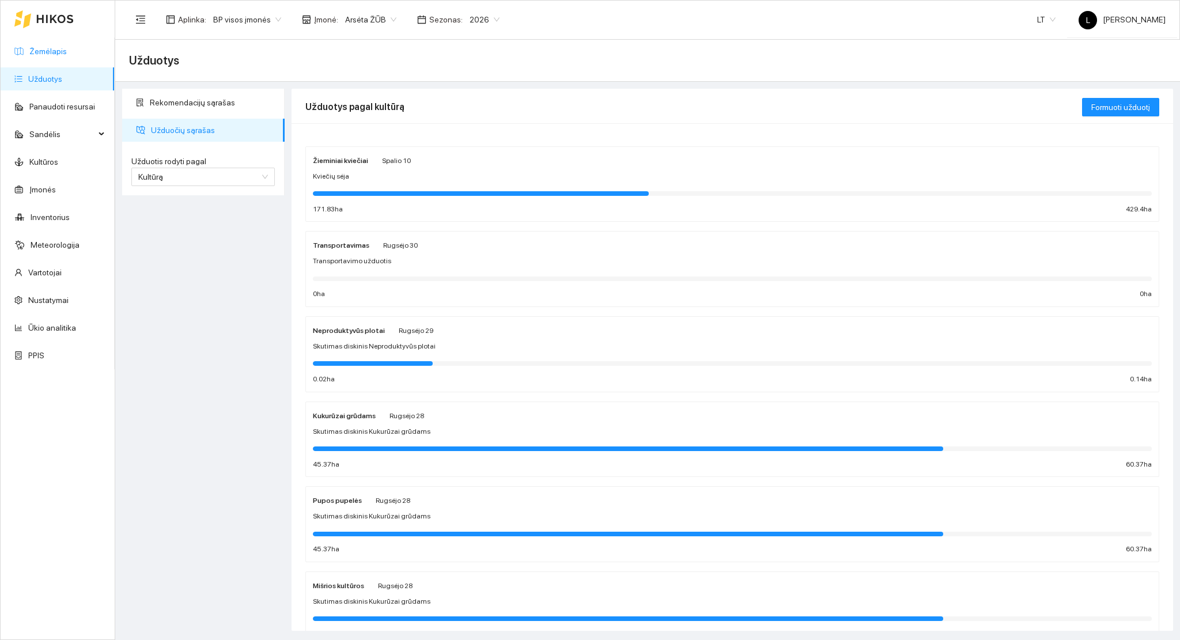
click at [65, 56] on link "Žemėlapis" at bounding box center [47, 51] width 37 height 9
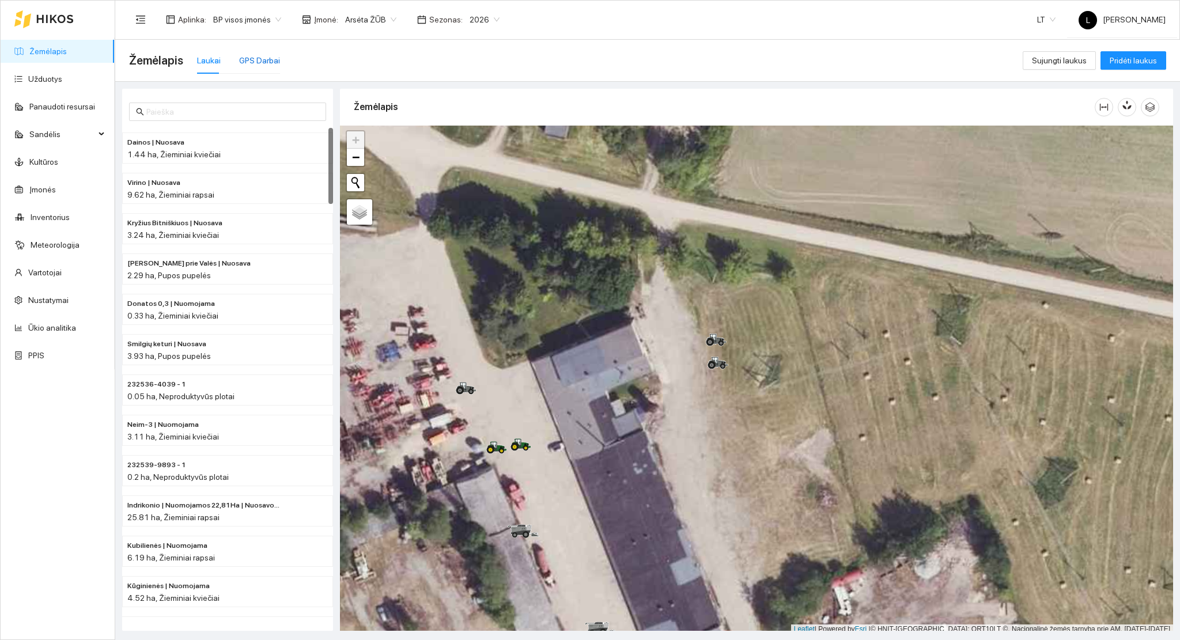
click at [245, 55] on div "GPS Darbai" at bounding box center [259, 60] width 41 height 13
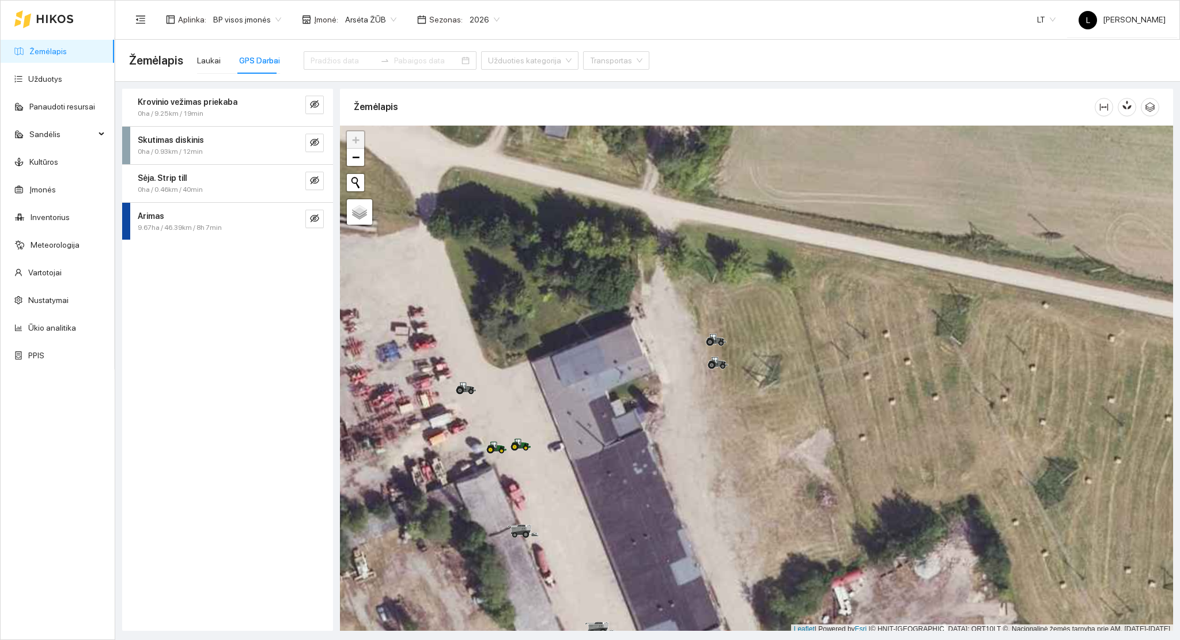
click at [253, 61] on div "GPS Darbai" at bounding box center [259, 60] width 41 height 13
click at [313, 221] on icon "eye-invisible" at bounding box center [314, 218] width 9 height 9
click at [313, 221] on icon "eye" at bounding box center [314, 218] width 9 height 9
click at [62, 84] on link "Užduotys" at bounding box center [45, 78] width 34 height 9
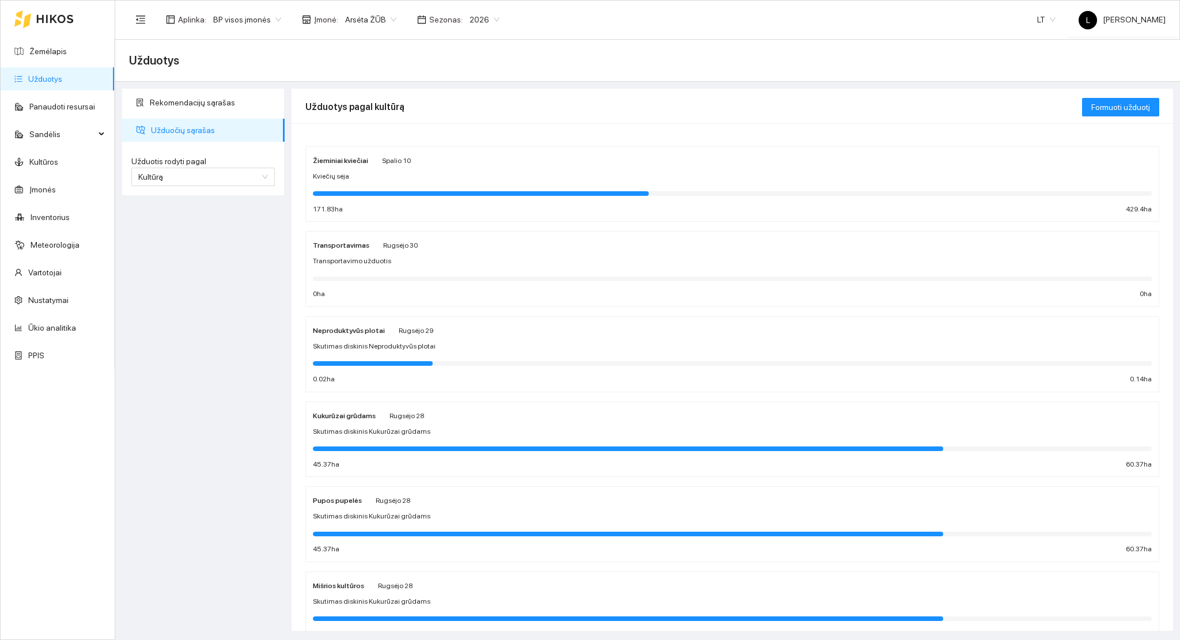
click at [402, 196] on div at bounding box center [732, 193] width 839 height 13
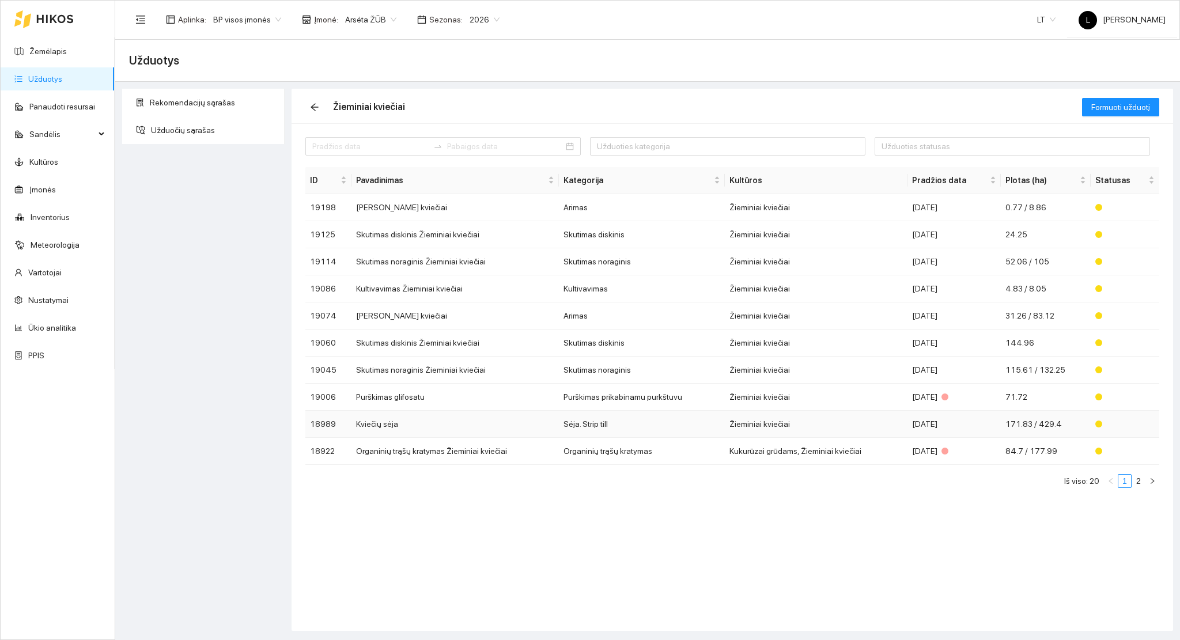
click at [646, 425] on td "Sėja. Strip till" at bounding box center [642, 424] width 166 height 27
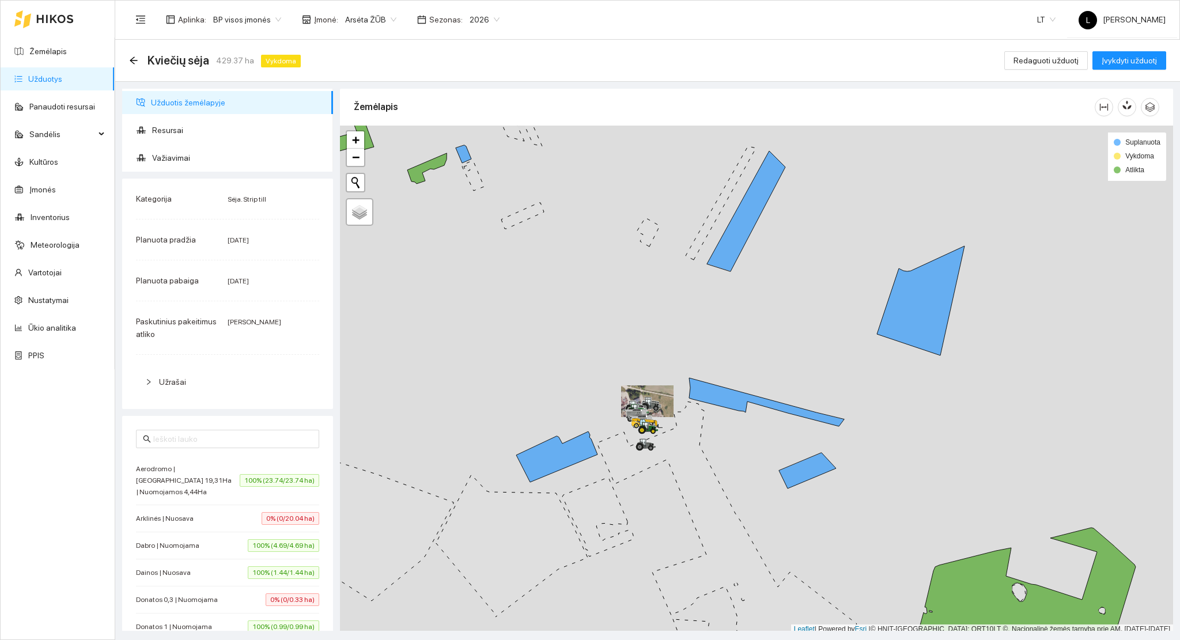
scroll to position [3, 0]
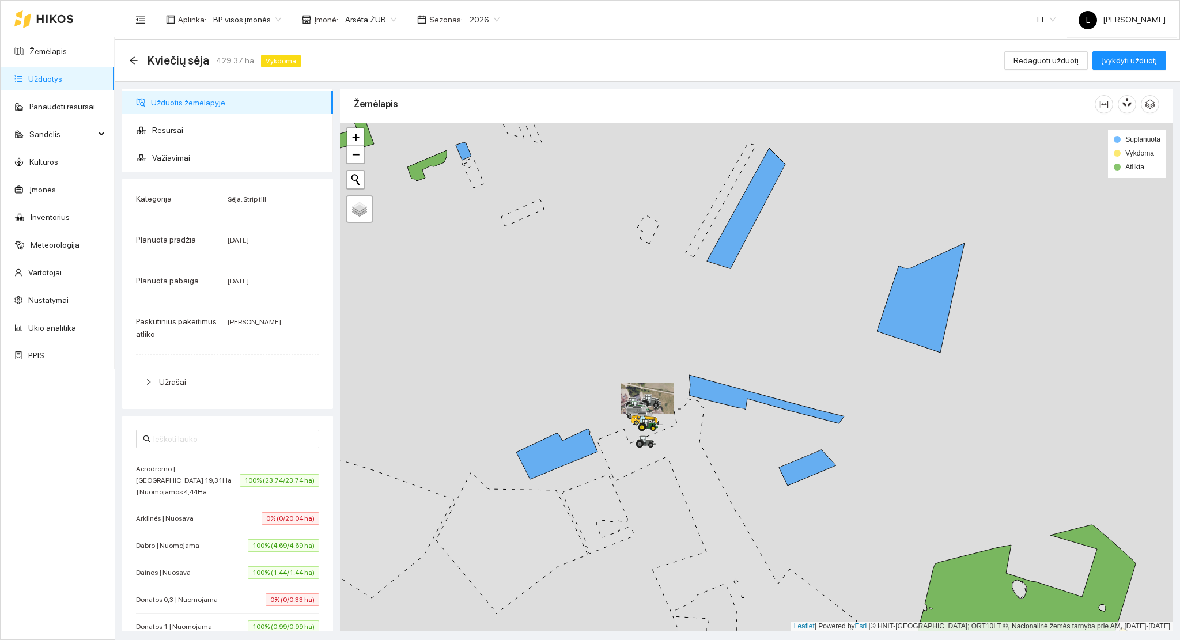
drag, startPoint x: 653, startPoint y: 282, endPoint x: 650, endPoint y: 267, distance: 15.2
click at [650, 399] on icon at bounding box center [727, 541] width 260 height 285
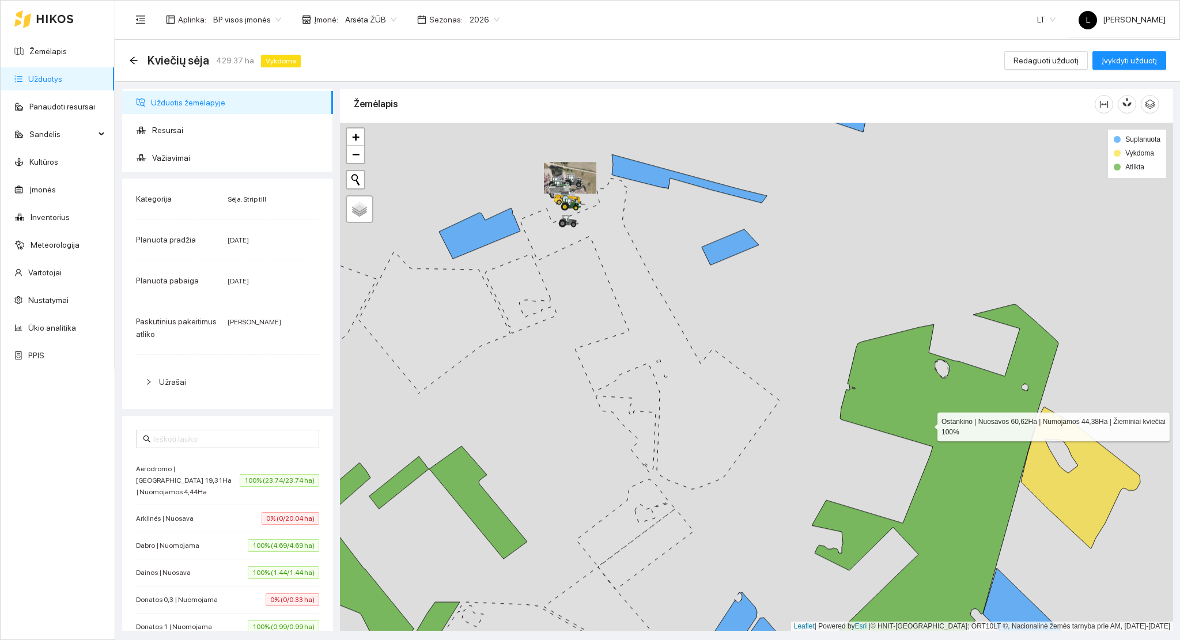
drag, startPoint x: 944, startPoint y: 439, endPoint x: 827, endPoint y: 373, distance: 134.9
click at [824, 370] on icon at bounding box center [935, 470] width 247 height 332
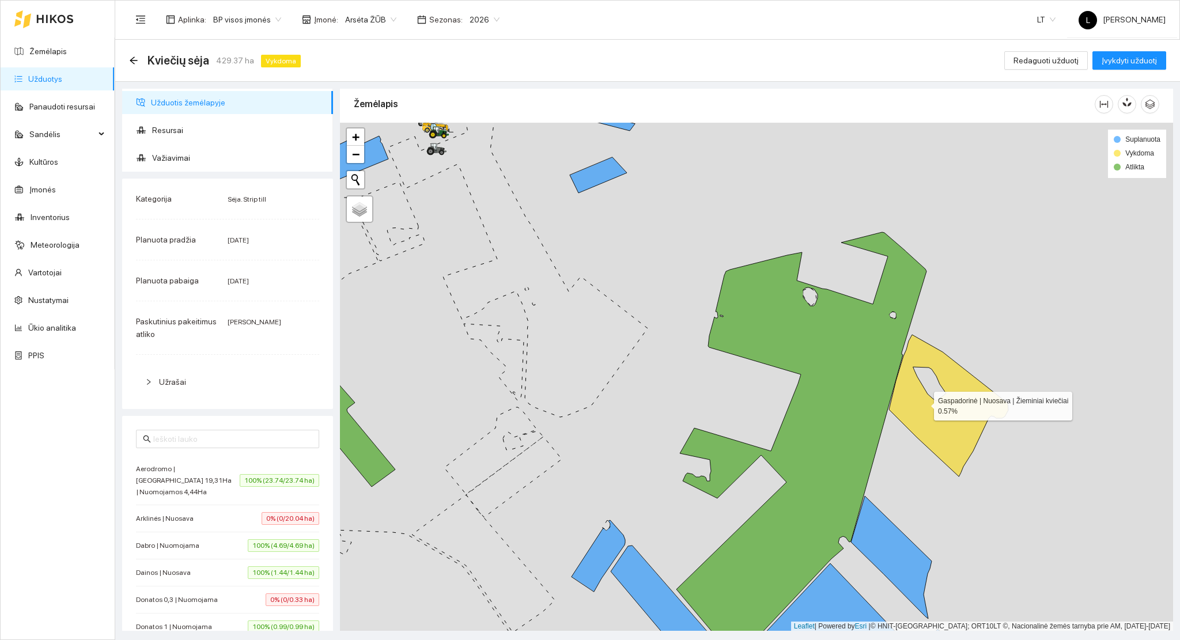
click at [923, 403] on icon at bounding box center [948, 406] width 119 height 142
click at [936, 427] on icon at bounding box center [948, 406] width 119 height 142
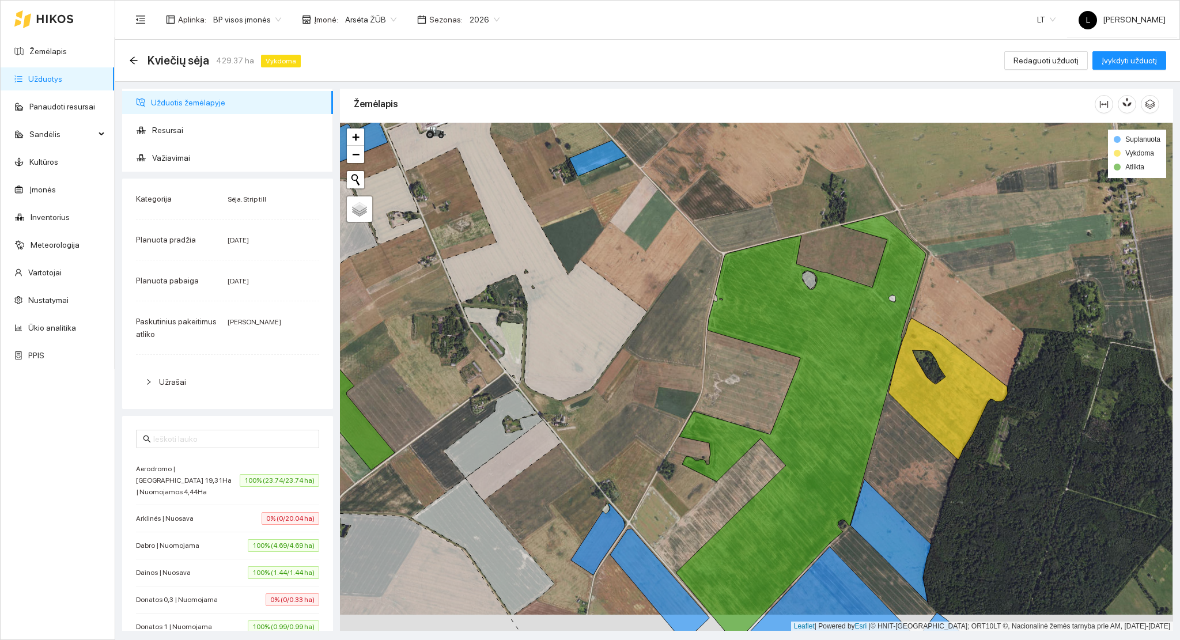
drag, startPoint x: 870, startPoint y: 490, endPoint x: 868, endPoint y: 286, distance: 204.0
click at [868, 479] on icon at bounding box center [890, 540] width 81 height 123
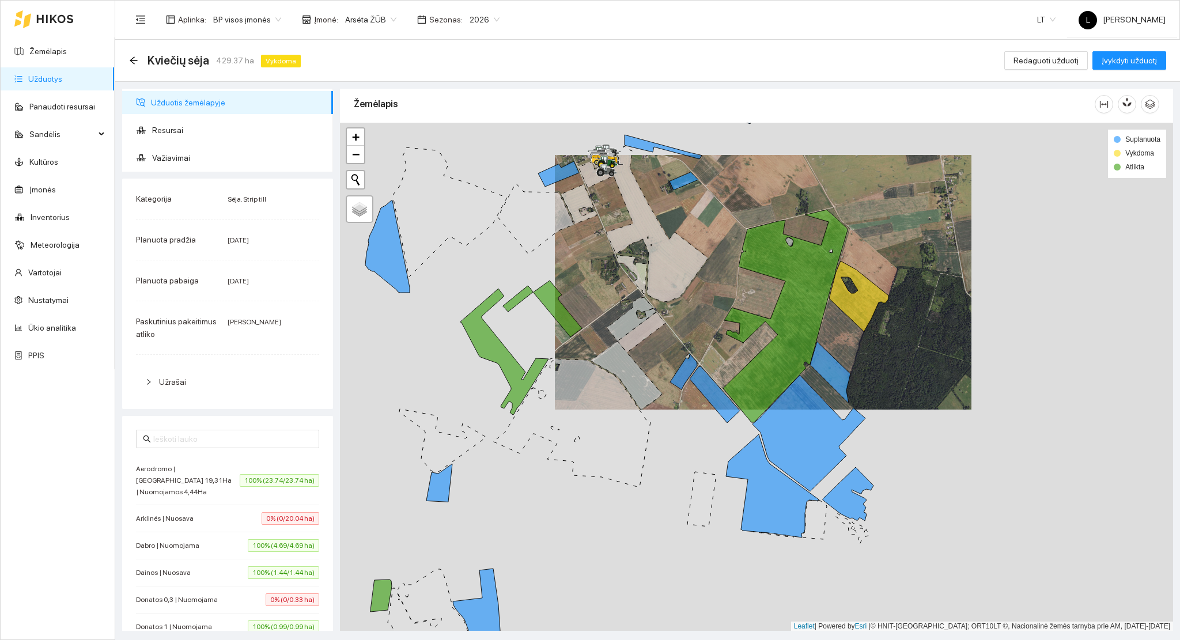
drag, startPoint x: 595, startPoint y: 362, endPoint x: 987, endPoint y: 518, distance: 423.0
click at [662, 410] on icon at bounding box center [626, 375] width 71 height 69
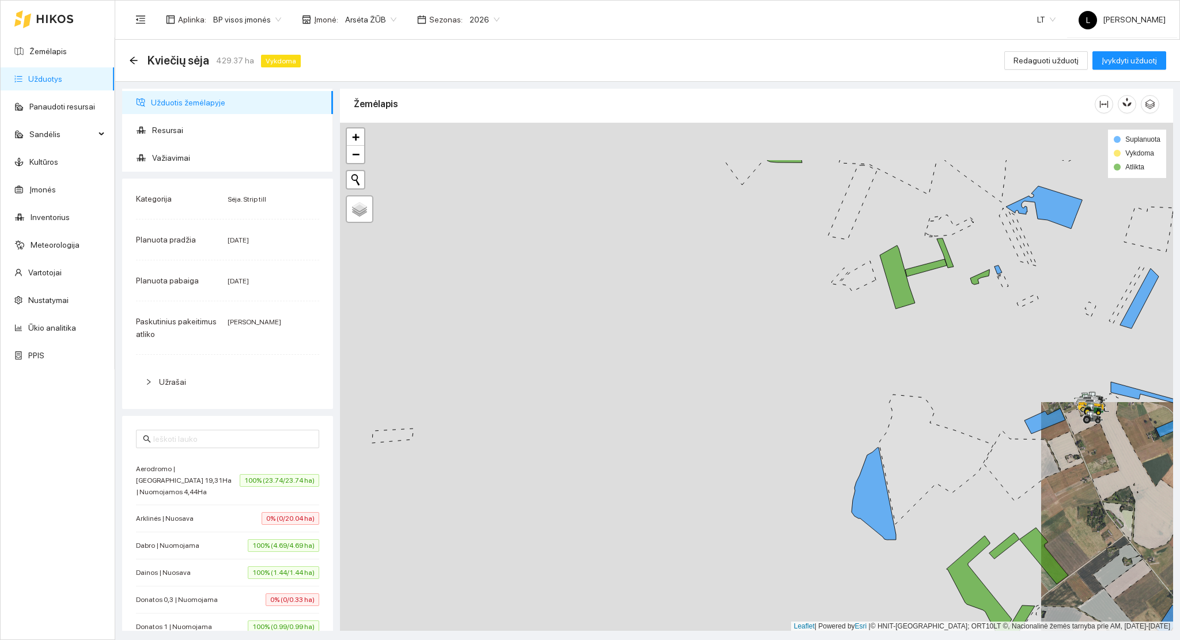
drag, startPoint x: 671, startPoint y: 328, endPoint x: 818, endPoint y: 457, distance: 196.3
click at [818, 457] on div at bounding box center [756, 377] width 833 height 509
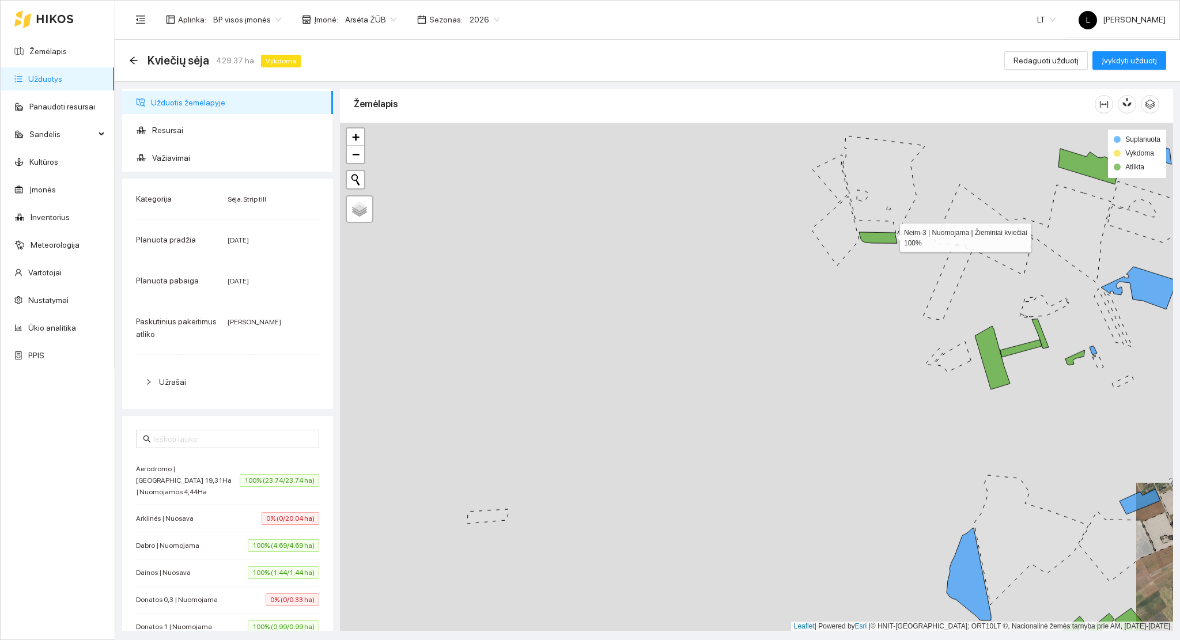
click at [889, 235] on icon at bounding box center [878, 237] width 38 height 11
click at [889, 238] on icon at bounding box center [877, 236] width 37 height 9
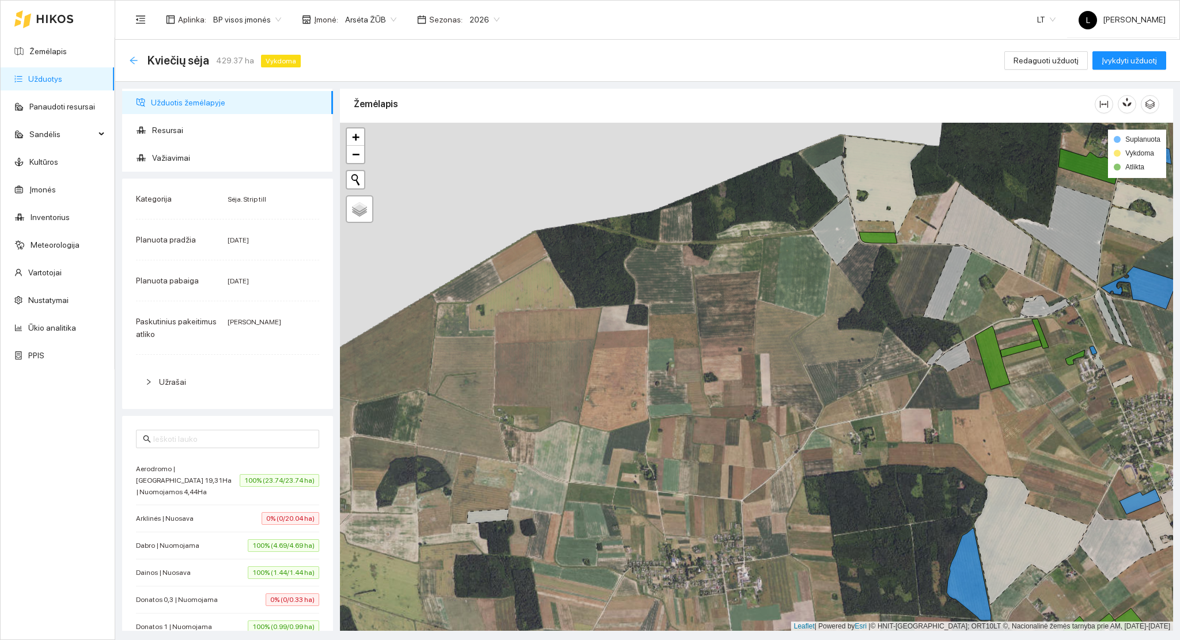
click at [134, 61] on icon "arrow-left" at bounding box center [133, 60] width 9 height 9
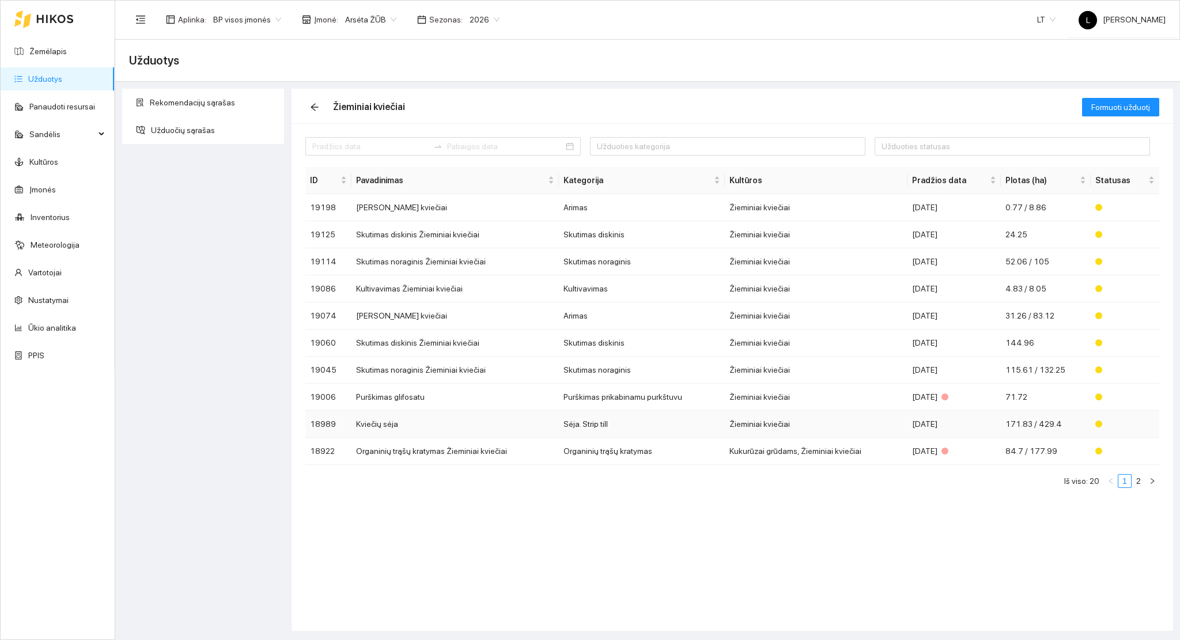
click at [845, 423] on td "Žieminiai kviečiai" at bounding box center [816, 424] width 183 height 27
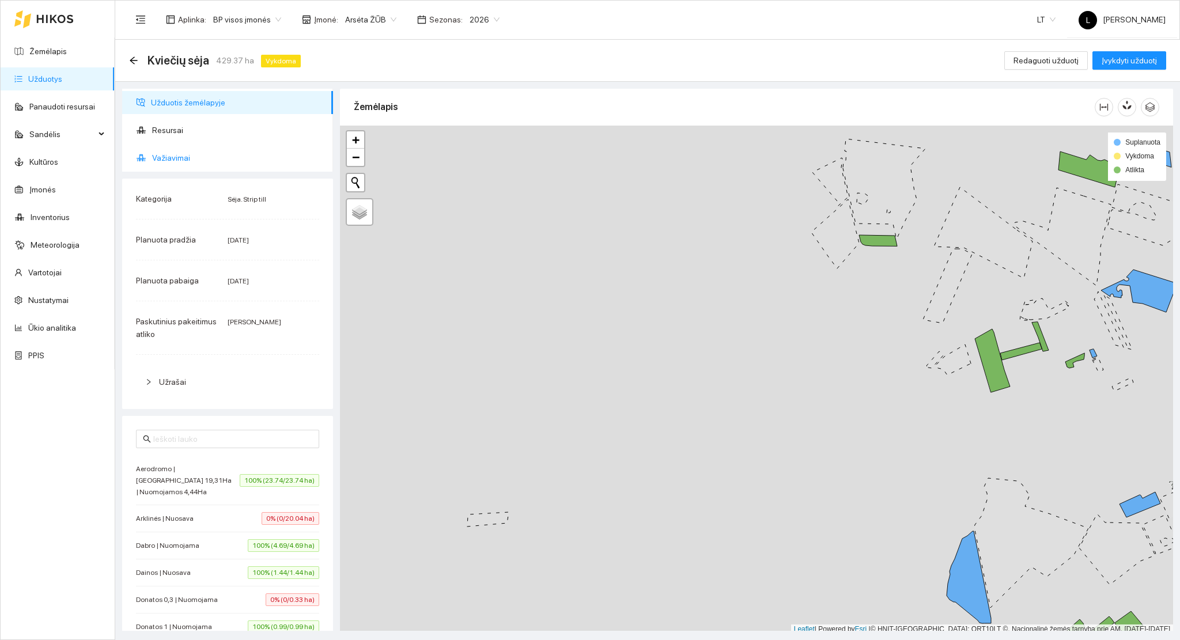
click at [179, 165] on span "Važiavimai" at bounding box center [238, 157] width 172 height 23
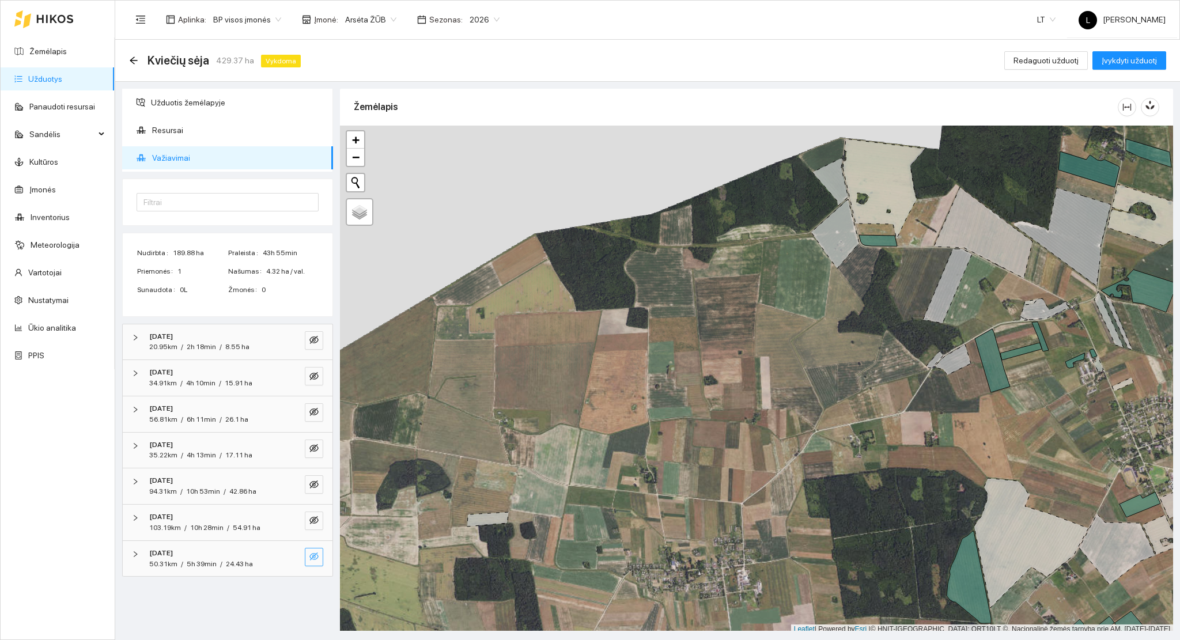
click at [312, 555] on icon "eye-invisible" at bounding box center [313, 556] width 9 height 9
drag, startPoint x: 290, startPoint y: 556, endPoint x: 303, endPoint y: 563, distance: 14.7
click at [290, 557] on icon "search" at bounding box center [290, 556] width 9 height 9
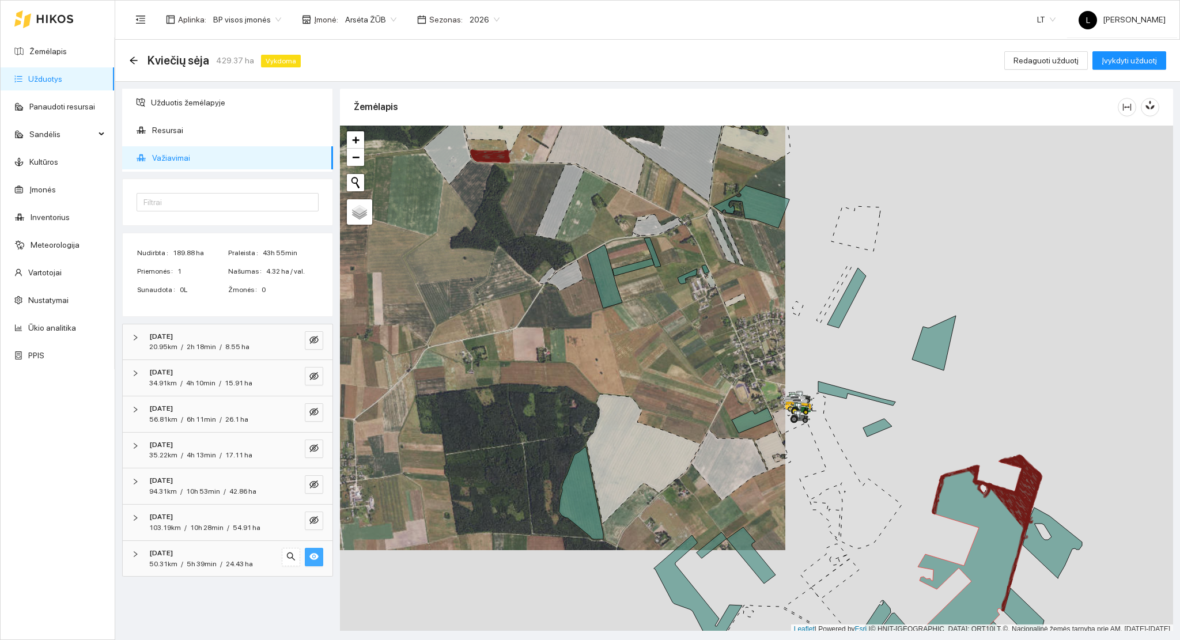
scroll to position [3, 0]
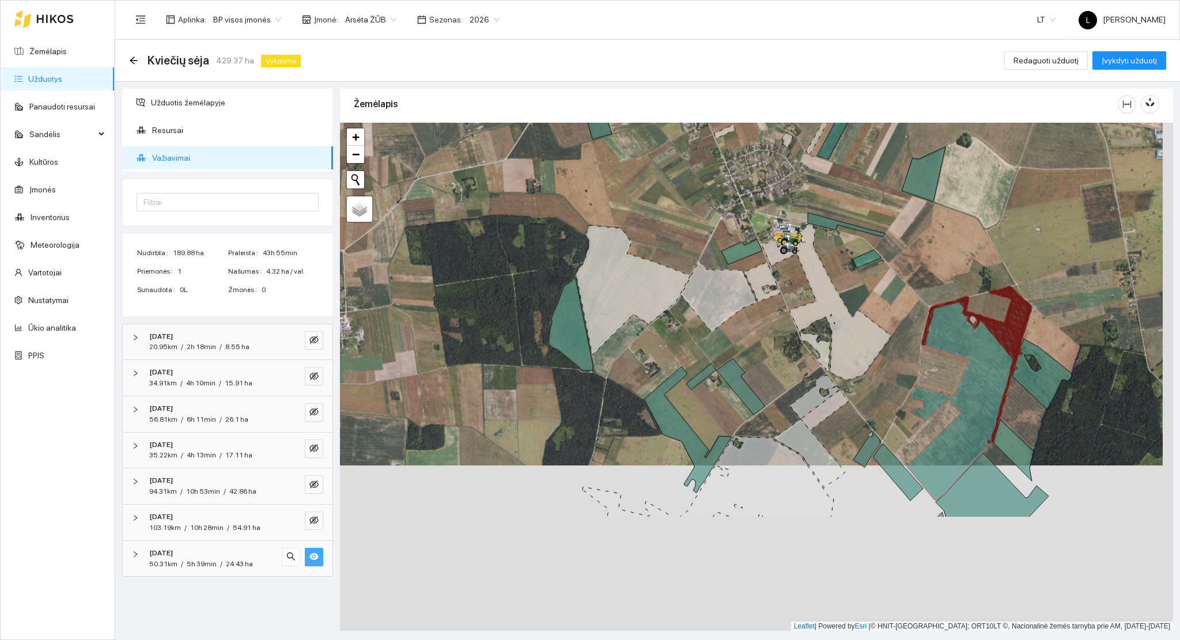
drag, startPoint x: 680, startPoint y: 401, endPoint x: 655, endPoint y: 191, distance: 211.2
click at [656, 188] on div at bounding box center [756, 377] width 833 height 509
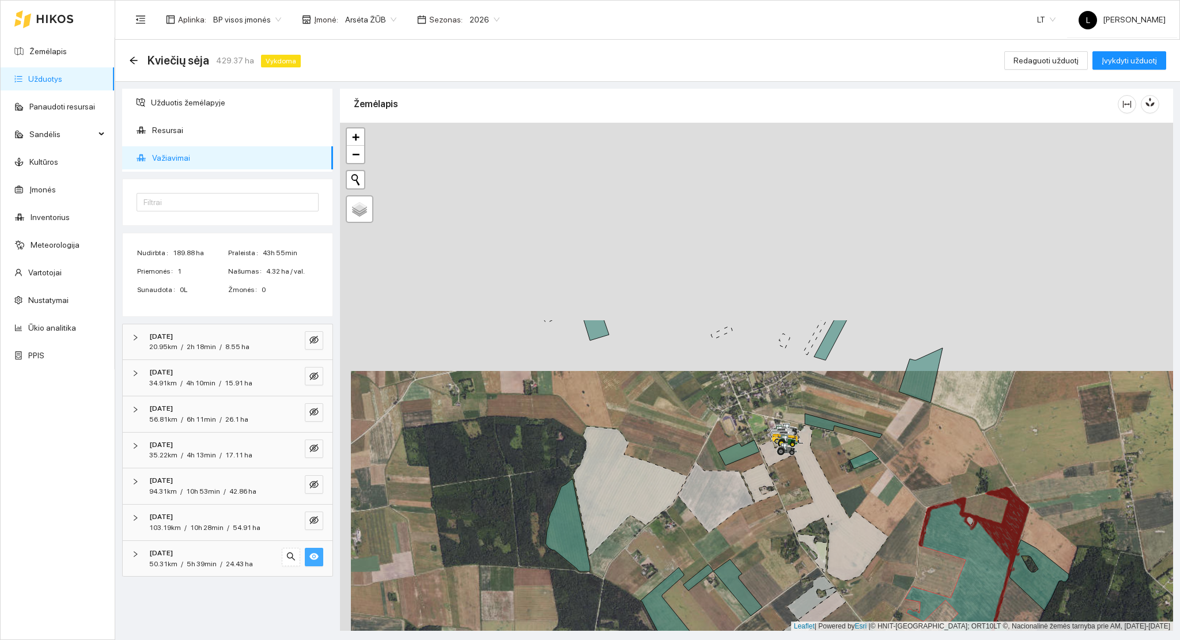
drag, startPoint x: 695, startPoint y: 326, endPoint x: 704, endPoint y: 553, distance: 227.2
click at [704, 553] on div at bounding box center [756, 377] width 833 height 509
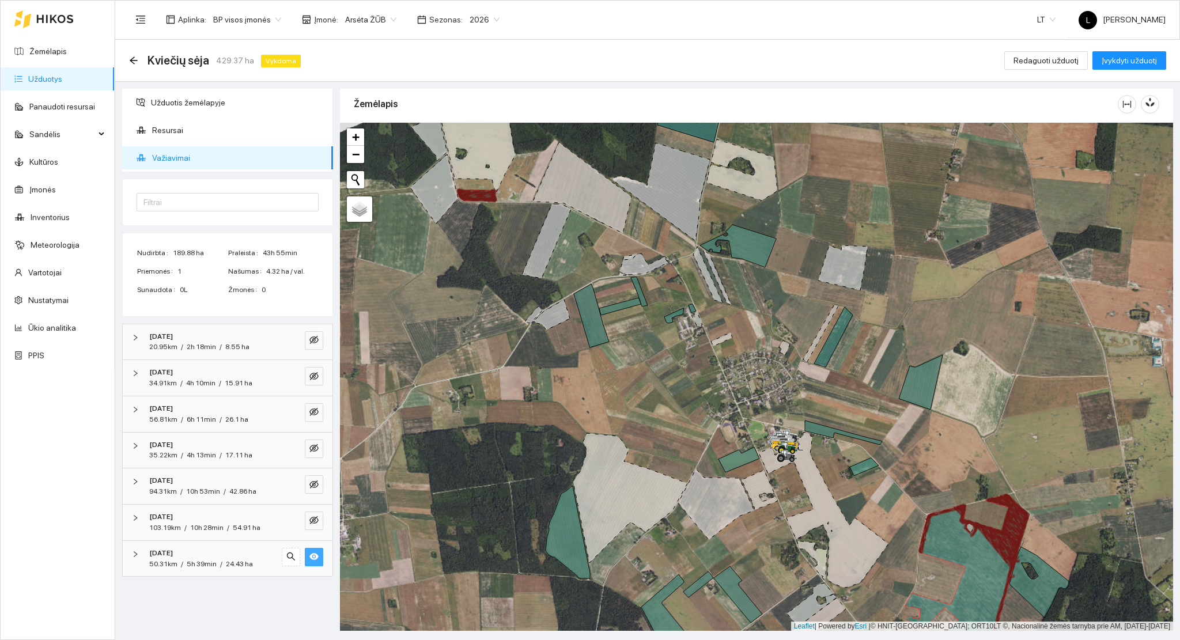
click at [62, 76] on link "Užduotys" at bounding box center [45, 78] width 34 height 9
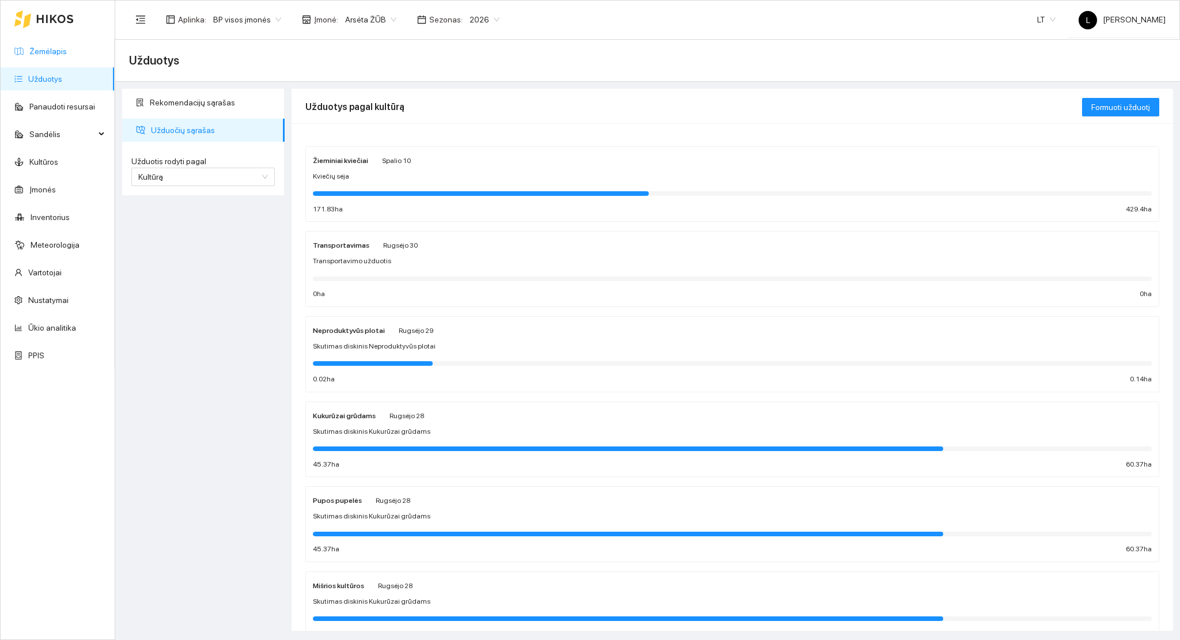
click at [67, 47] on link "Žemėlapis" at bounding box center [47, 51] width 37 height 9
